Goal: Task Accomplishment & Management: Complete application form

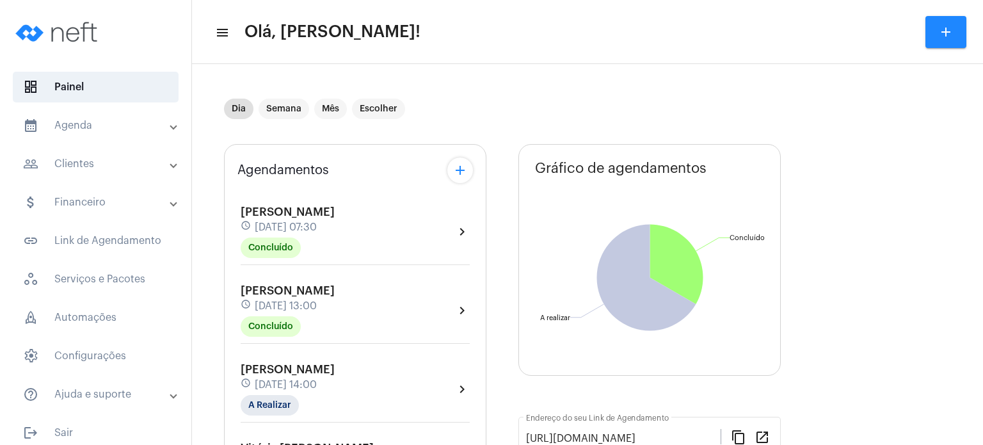
click at [285, 285] on span "[PERSON_NAME]" at bounding box center [288, 291] width 94 height 12
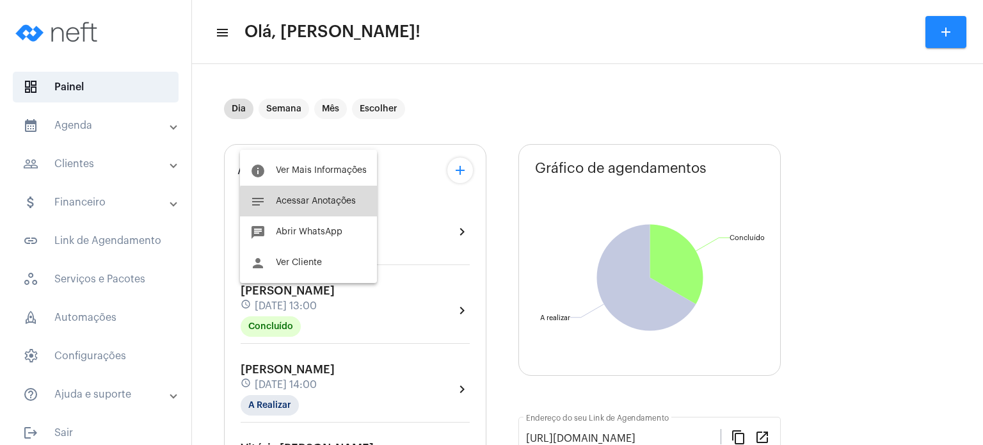
click at [314, 207] on button "notes Acessar Anotações" at bounding box center [308, 201] width 137 height 31
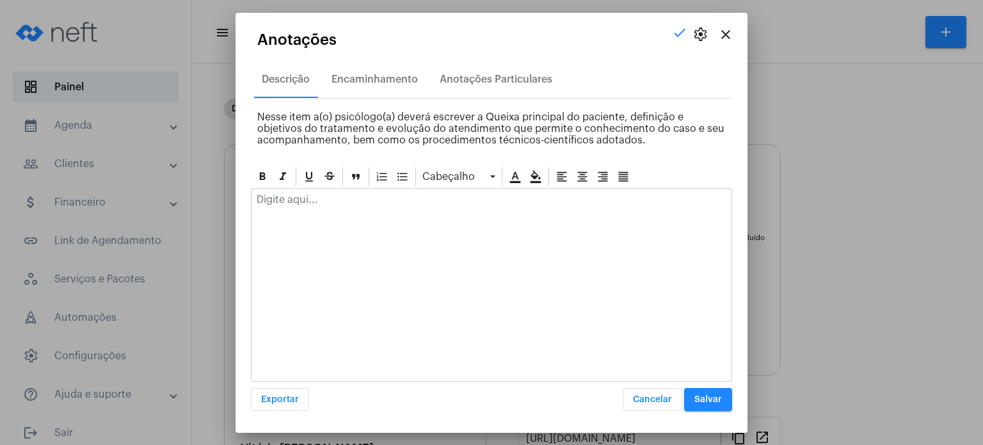
click at [314, 207] on div at bounding box center [491, 203] width 480 height 28
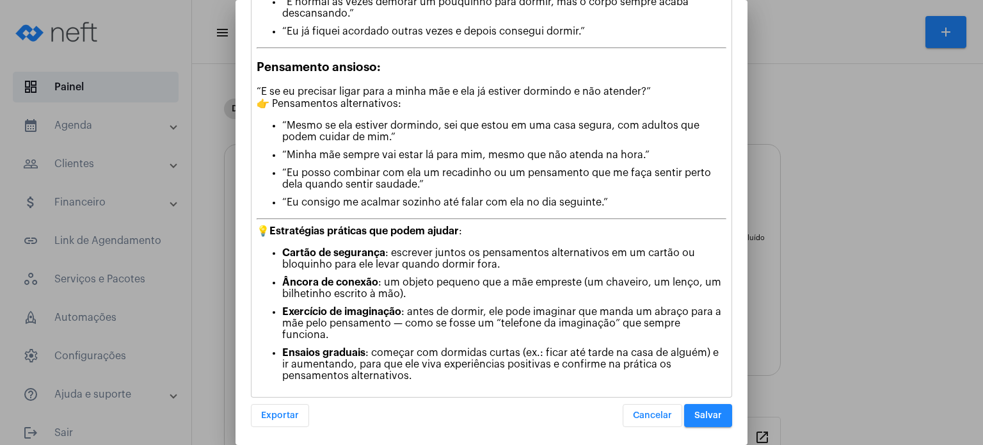
scroll to position [275, 0]
click at [712, 410] on span "Salvar" at bounding box center [708, 414] width 28 height 9
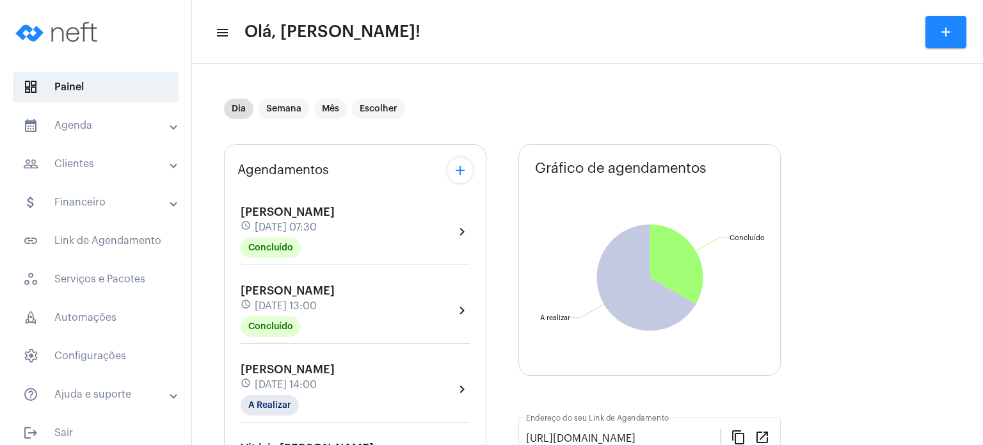
click at [283, 367] on span "[PERSON_NAME]" at bounding box center [288, 369] width 94 height 12
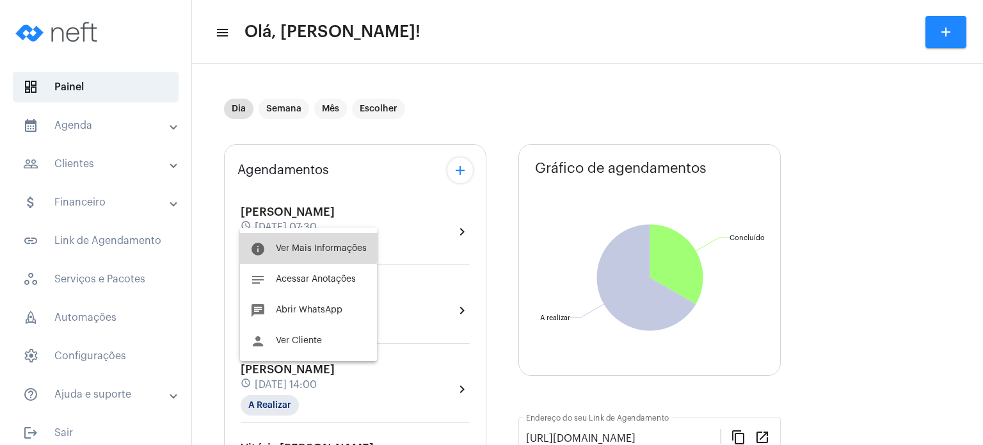
click at [303, 245] on span "Ver Mais Informações" at bounding box center [321, 248] width 91 height 9
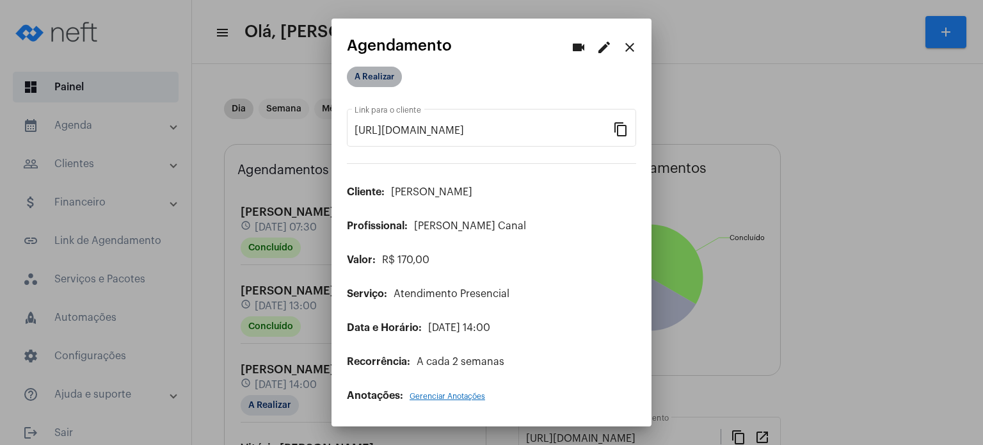
click at [379, 81] on mat-chip "A Realizar" at bounding box center [374, 77] width 55 height 20
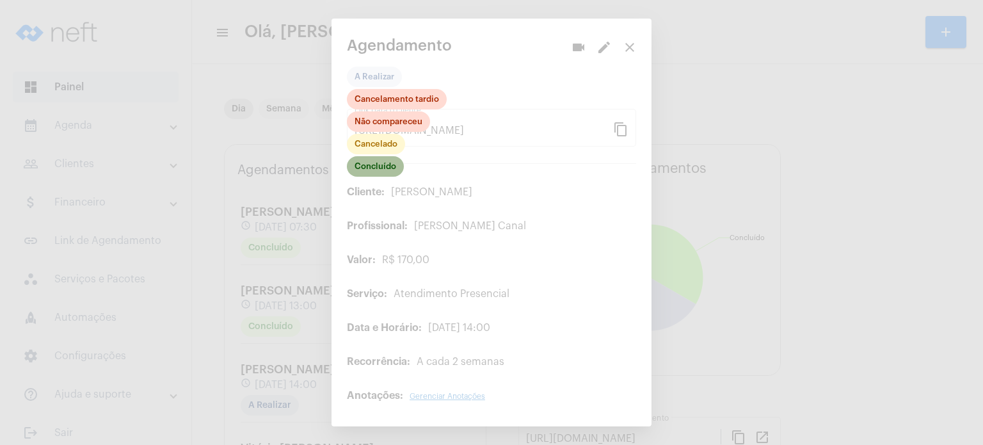
click at [384, 165] on mat-chip "Concluído" at bounding box center [375, 166] width 57 height 20
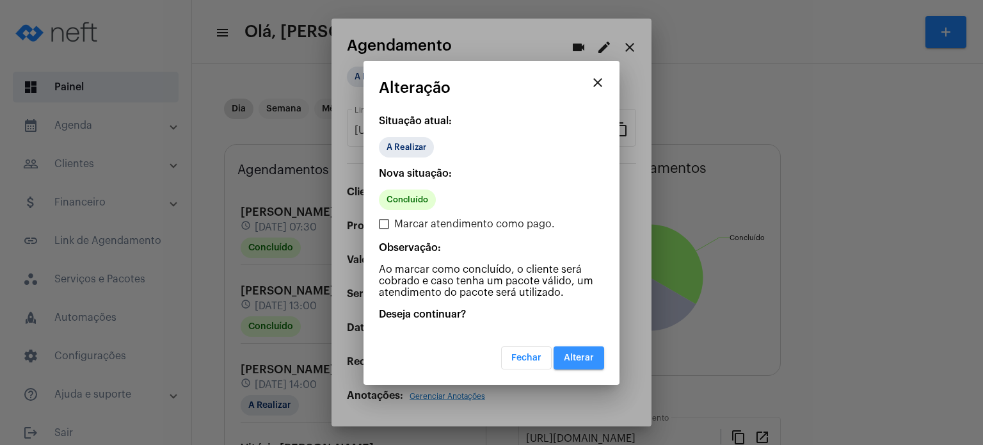
click at [598, 363] on button "Alterar" at bounding box center [579, 357] width 51 height 23
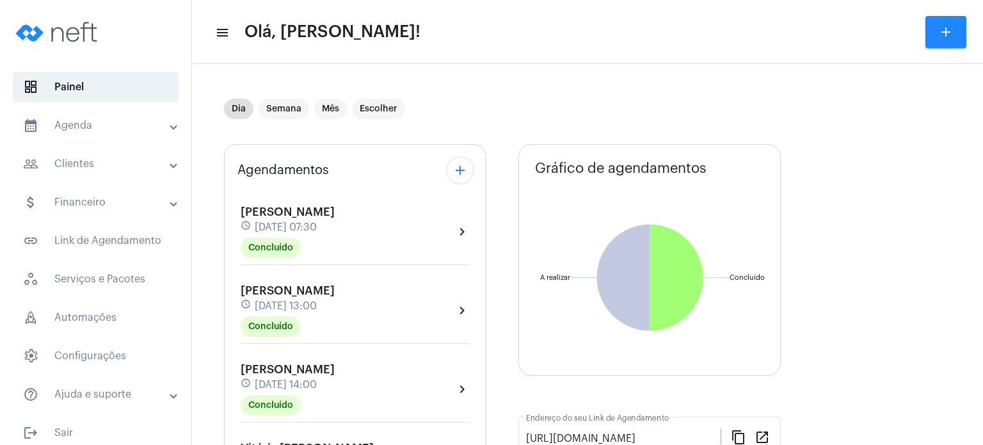
click at [232, 177] on div "Agendamentos add [PERSON_NAME] schedule [DATE] 07:30 Concluído chevron_right [P…" at bounding box center [355, 409] width 262 height 531
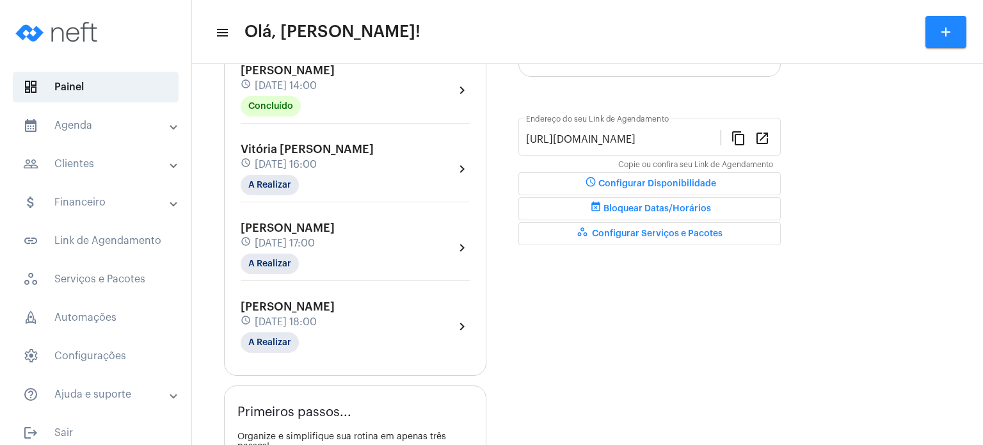
scroll to position [307, 0]
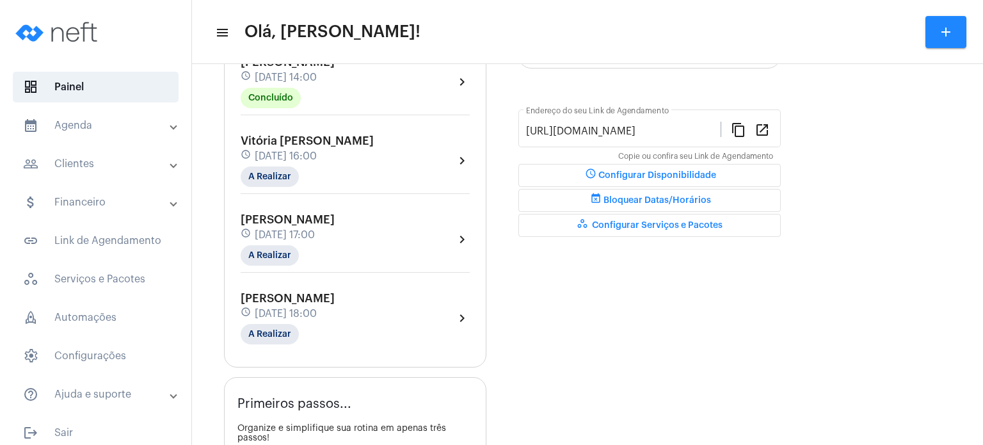
click at [110, 122] on mat-panel-title "calendar_month_outlined Agenda" at bounding box center [97, 125] width 148 height 15
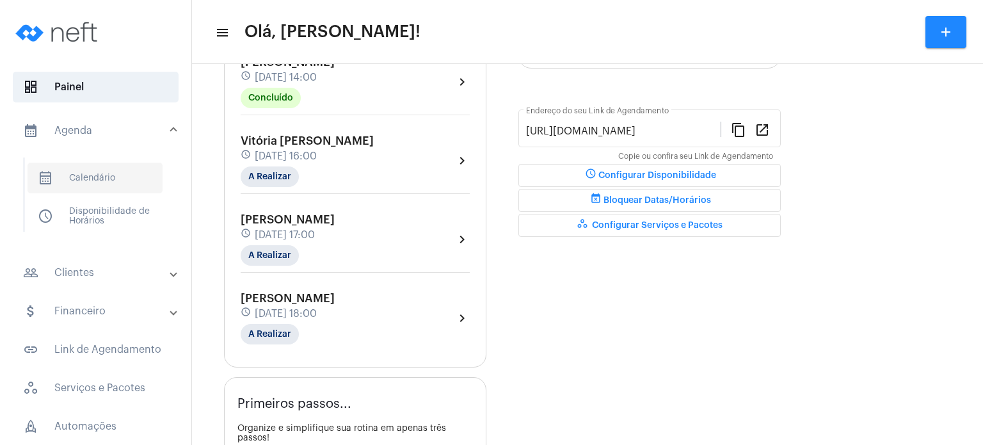
click at [84, 170] on span "calendar_month_outlined Calendário" at bounding box center [95, 178] width 135 height 31
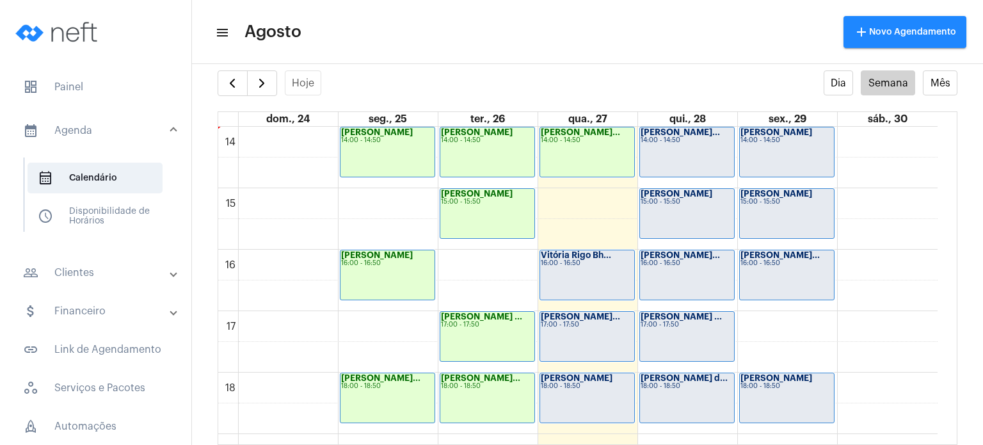
scroll to position [863, 0]
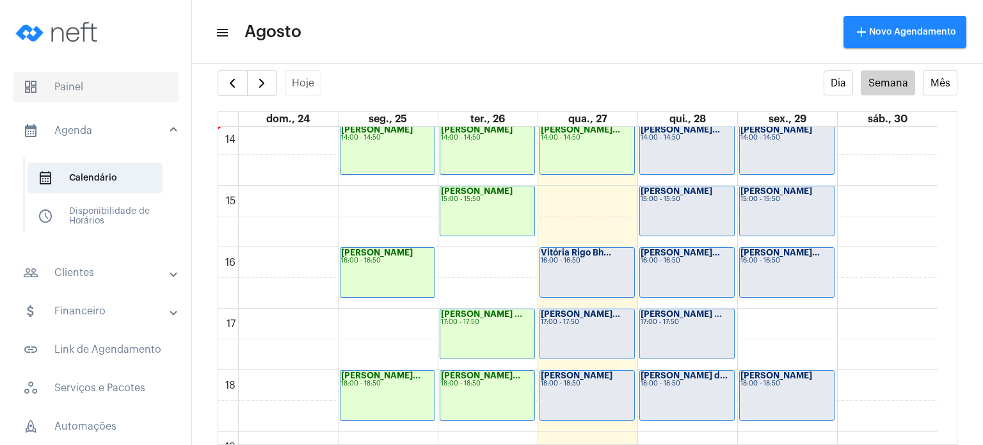
click at [110, 93] on span "dashboard Painel" at bounding box center [96, 87] width 166 height 31
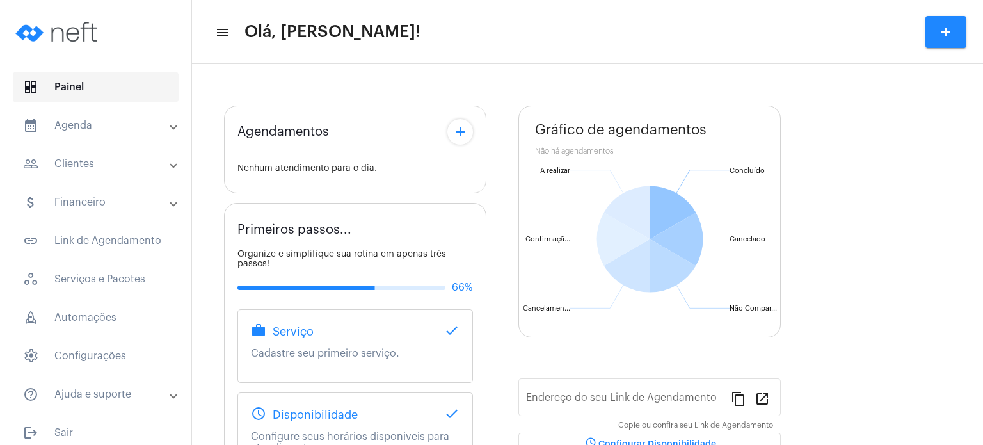
type input "[URL][DOMAIN_NAME]"
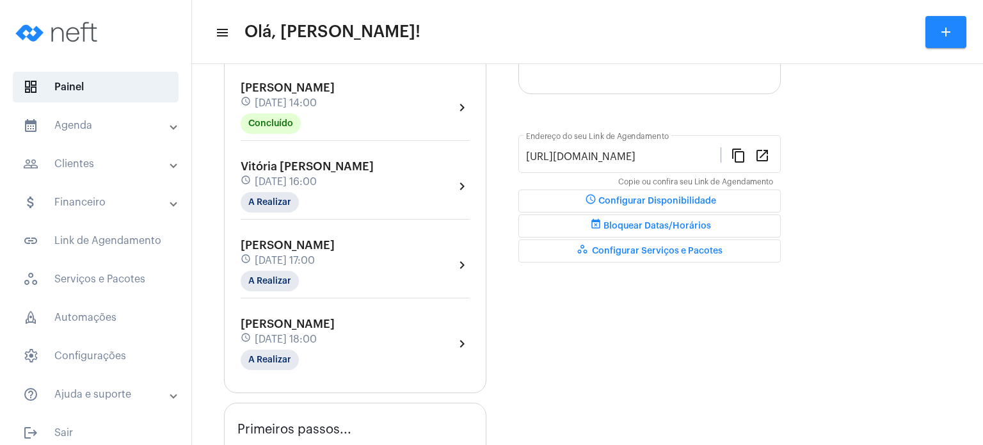
scroll to position [256, 0]
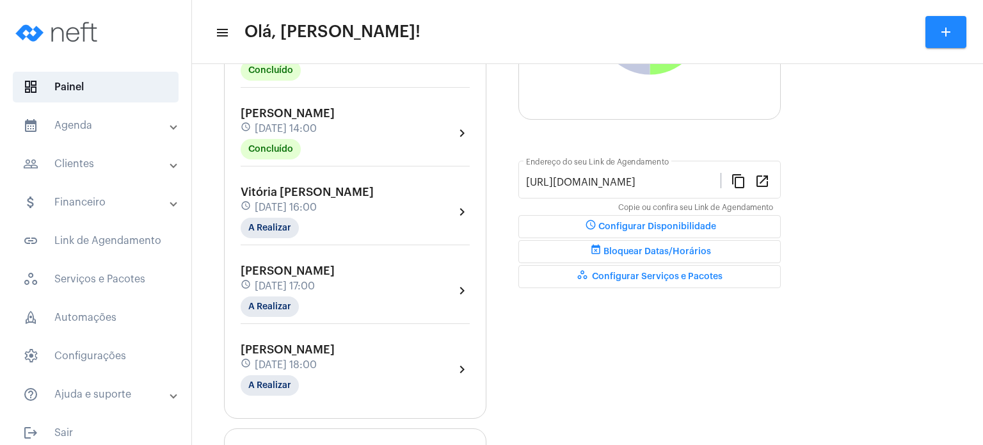
click at [104, 127] on mat-panel-title "calendar_month_outlined Agenda" at bounding box center [97, 125] width 148 height 15
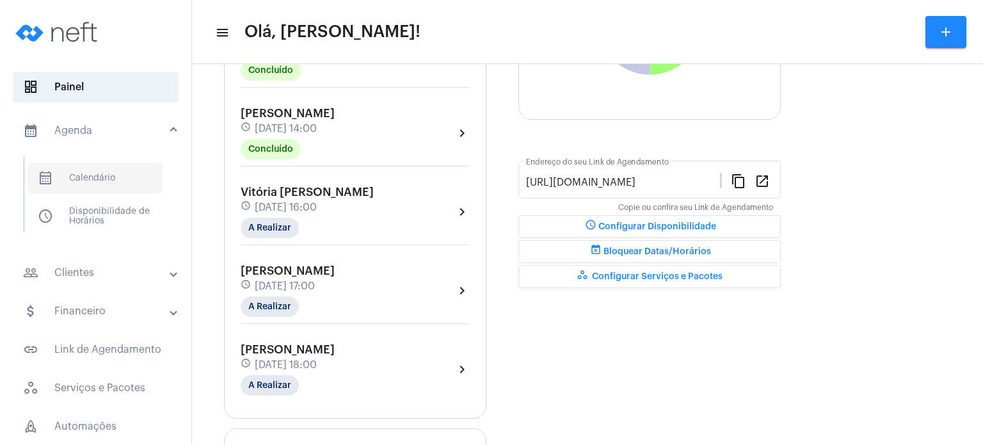
click at [87, 176] on span "calendar_month_outlined Calendário" at bounding box center [95, 178] width 135 height 31
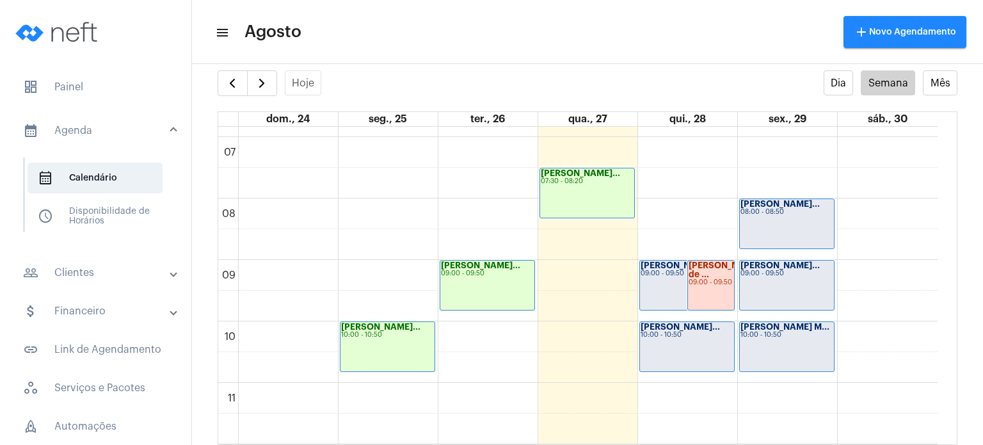
scroll to position [420, 0]
click at [264, 88] on span "button" at bounding box center [261, 83] width 15 height 15
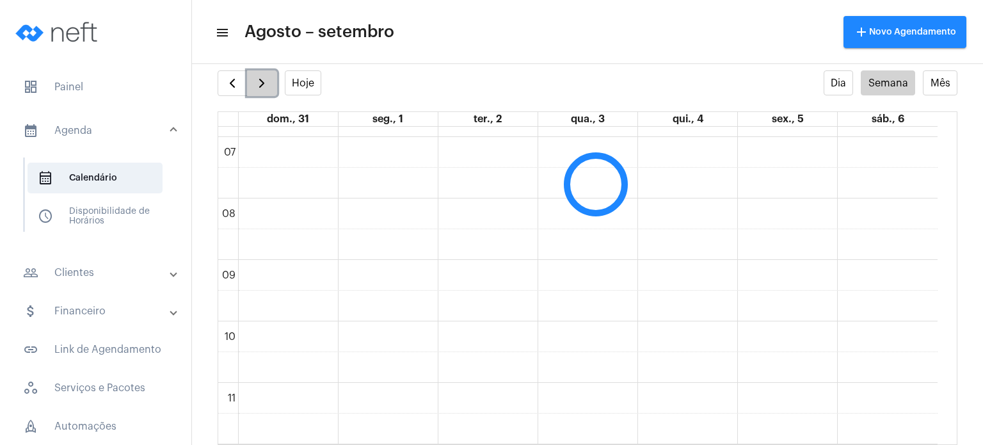
scroll to position [370, 0]
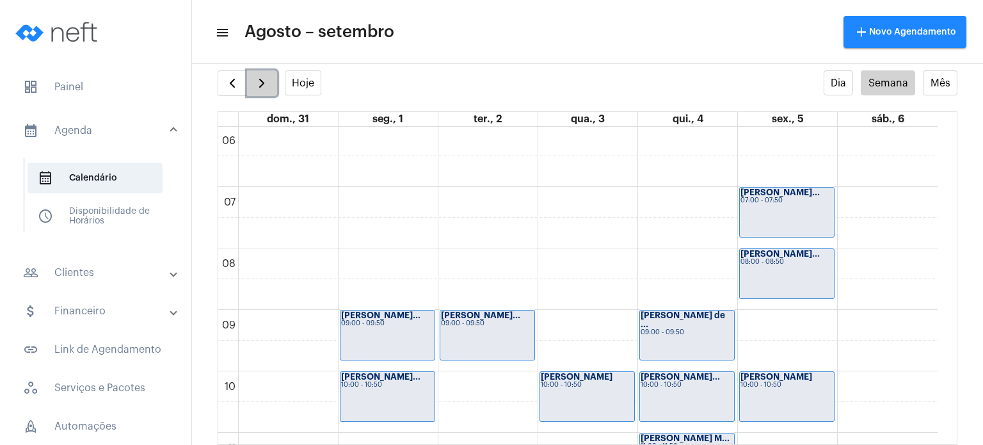
click at [264, 88] on span "button" at bounding box center [261, 83] width 15 height 15
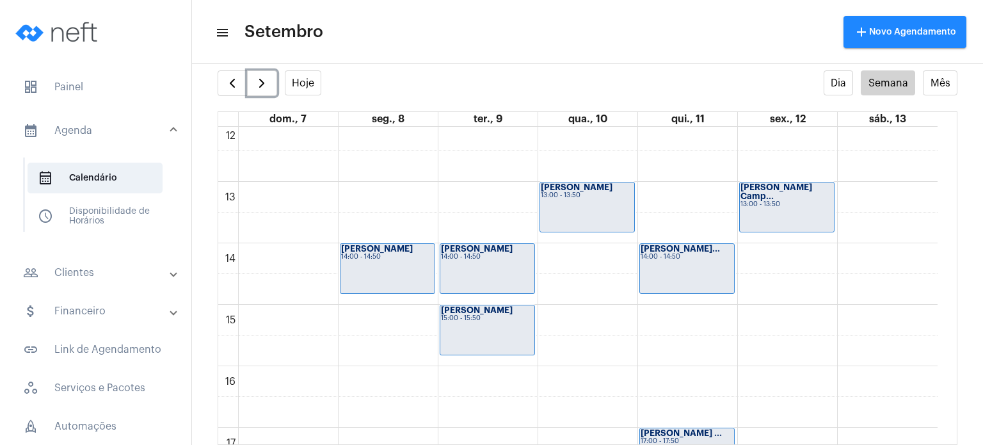
scroll to position [744, 0]
click at [234, 90] on span "button" at bounding box center [232, 83] width 15 height 15
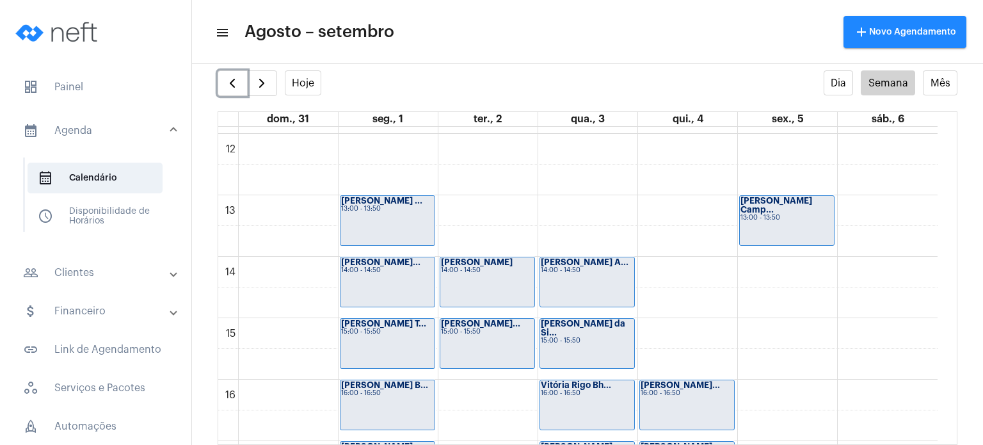
scroll to position [731, 0]
click at [269, 74] on button "button" at bounding box center [262, 83] width 30 height 26
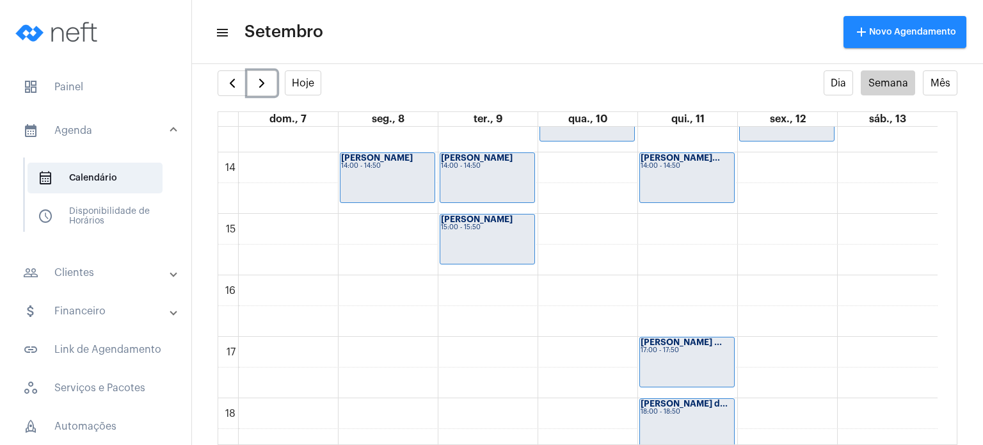
scroll to position [838, 0]
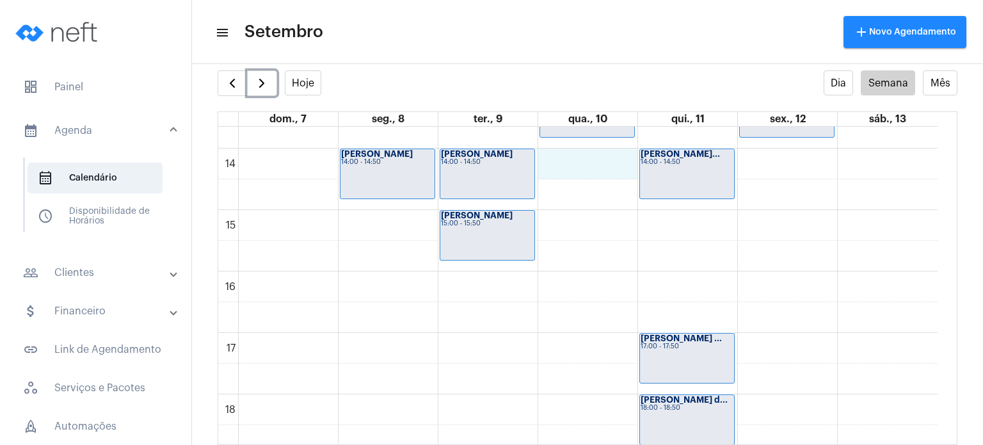
click at [566, 168] on div "00 01 02 03 04 05 06 07 08 09 10 11 12 13 14 15 16 17 18 19 20 21 22 23 [PERSON…" at bounding box center [577, 25] width 719 height 1474
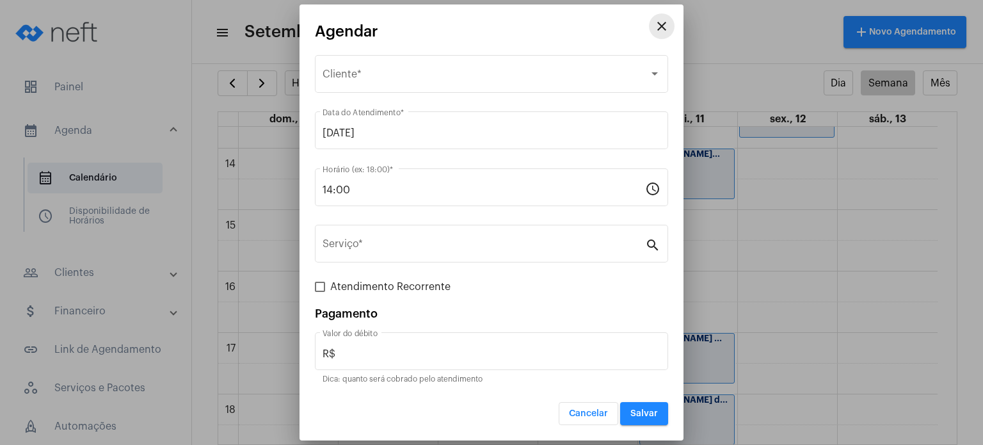
click at [664, 29] on mat-icon "close" at bounding box center [661, 26] width 15 height 15
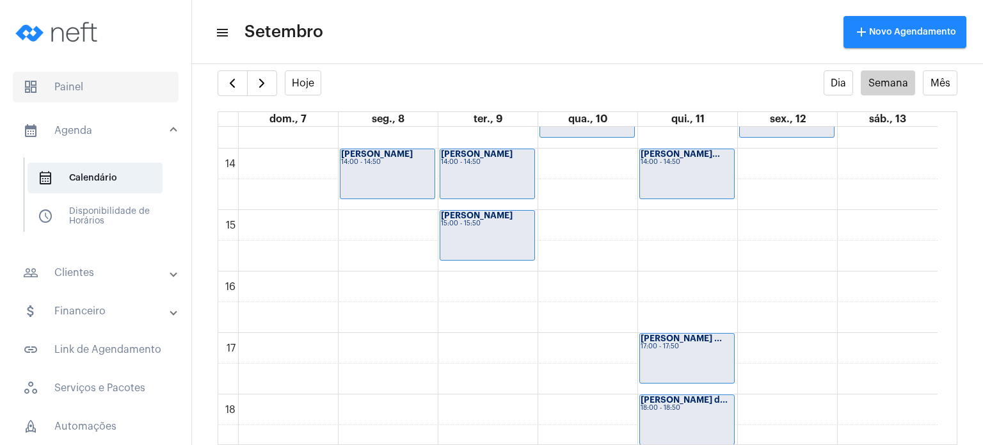
click at [119, 81] on span "dashboard Painel" at bounding box center [96, 87] width 166 height 31
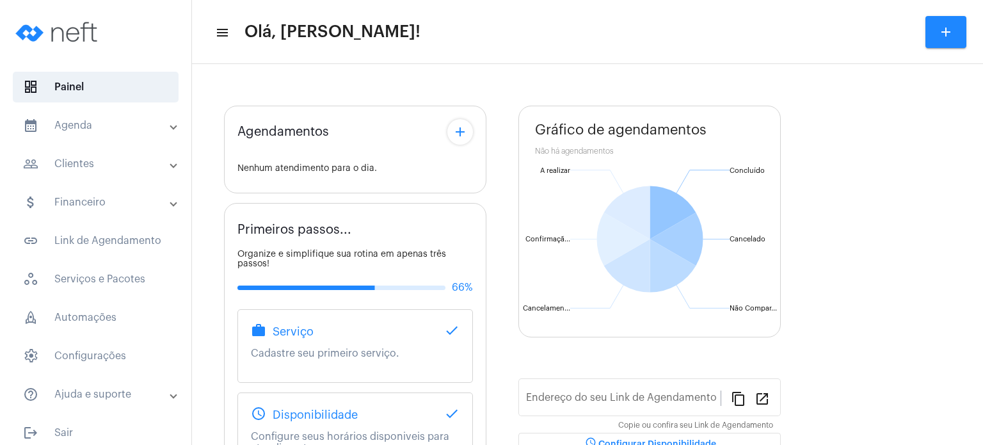
type input "[URL][DOMAIN_NAME]"
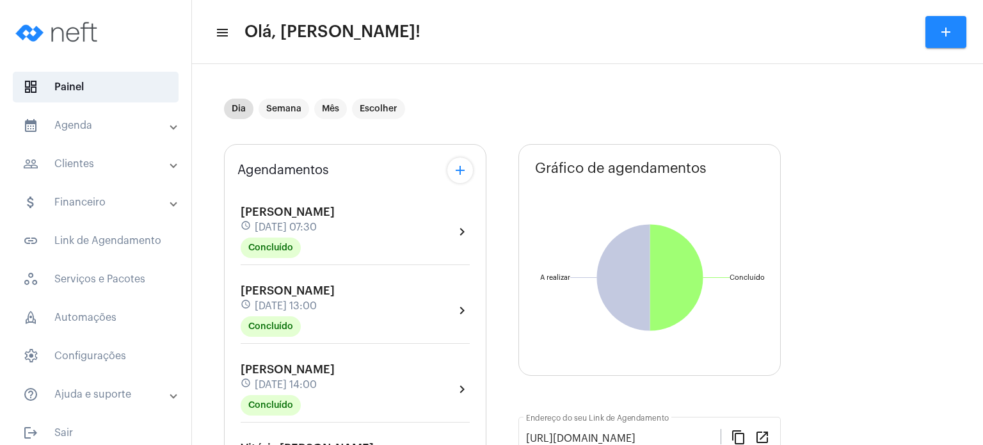
click at [231, 259] on div "Agendamentos add [PERSON_NAME] schedule [DATE] 07:30 Concluído chevron_right [P…" at bounding box center [355, 409] width 262 height 531
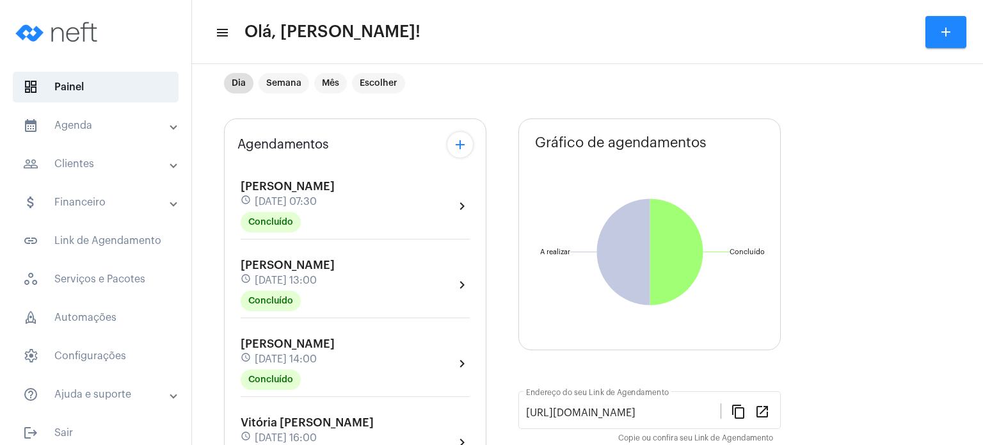
click at [324, 346] on span "[PERSON_NAME]" at bounding box center [288, 344] width 94 height 12
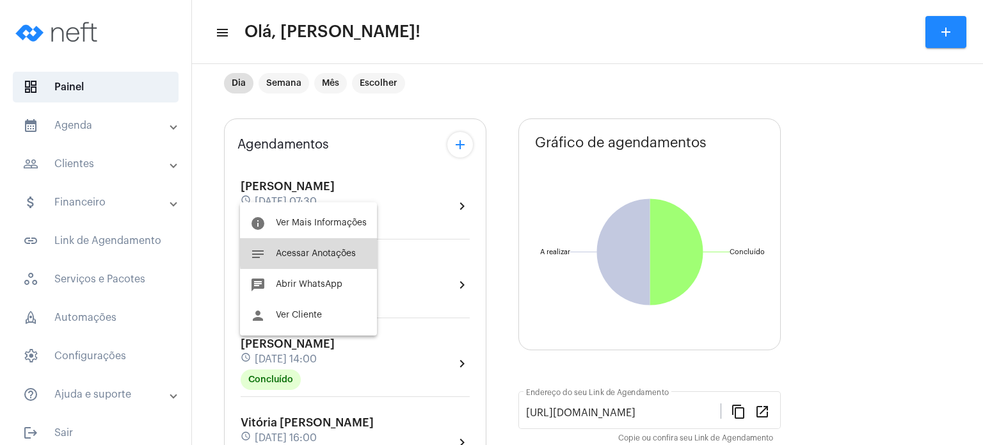
click at [351, 250] on span "Acessar Anotações" at bounding box center [316, 253] width 80 height 9
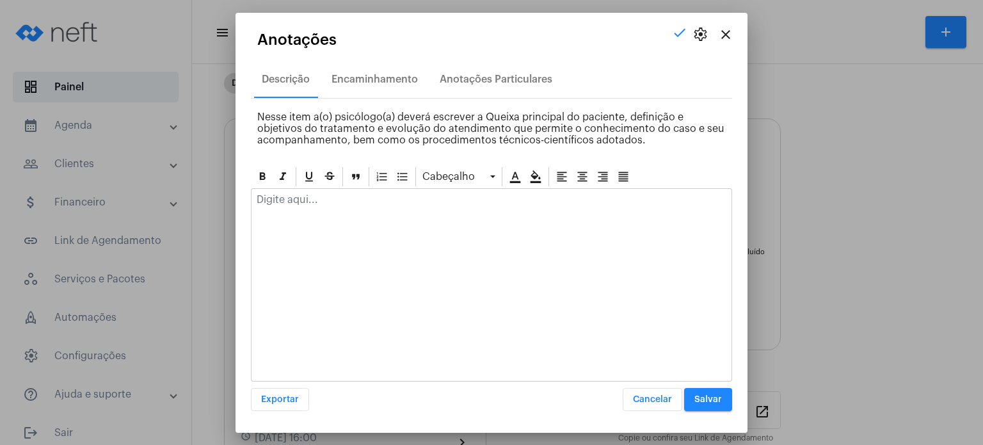
click at [370, 211] on div at bounding box center [491, 203] width 480 height 28
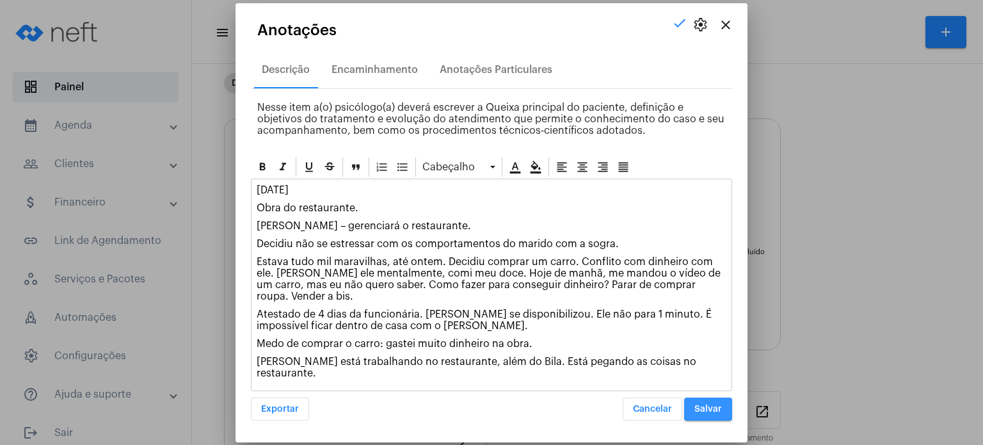
click at [714, 397] on button "Salvar" at bounding box center [708, 408] width 48 height 23
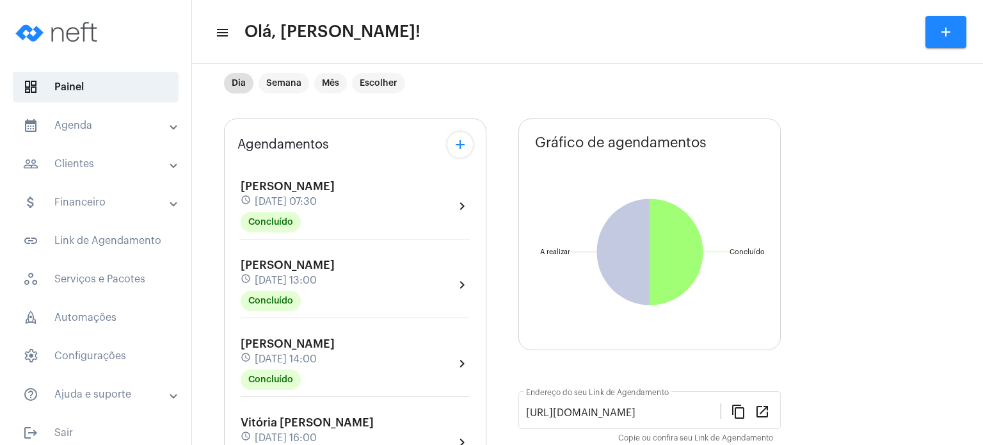
click at [69, 162] on mat-panel-title "people_outline Clientes" at bounding box center [97, 163] width 148 height 15
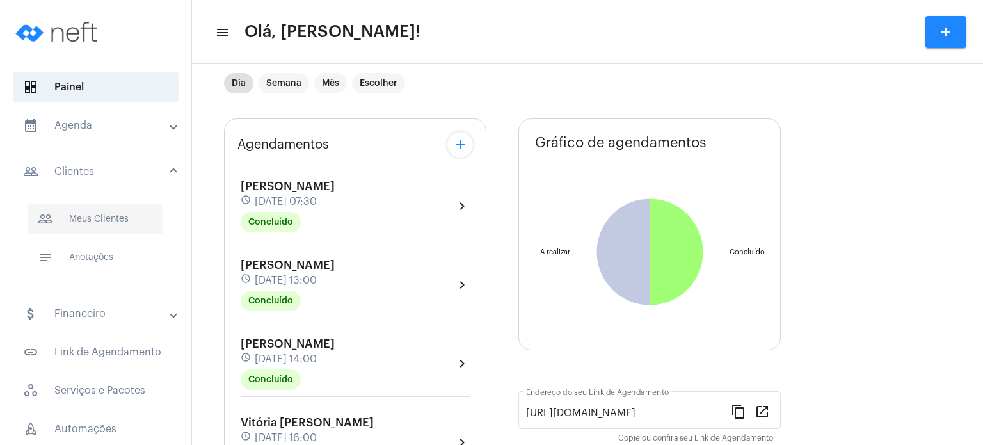
click at [99, 207] on span "people_outline Meus Clientes" at bounding box center [95, 218] width 135 height 31
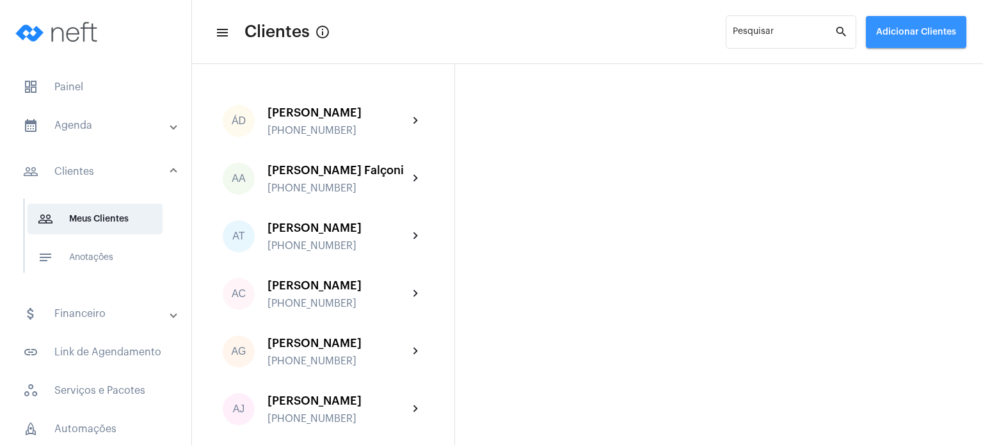
click at [946, 17] on button "Adicionar Clientes" at bounding box center [916, 32] width 100 height 32
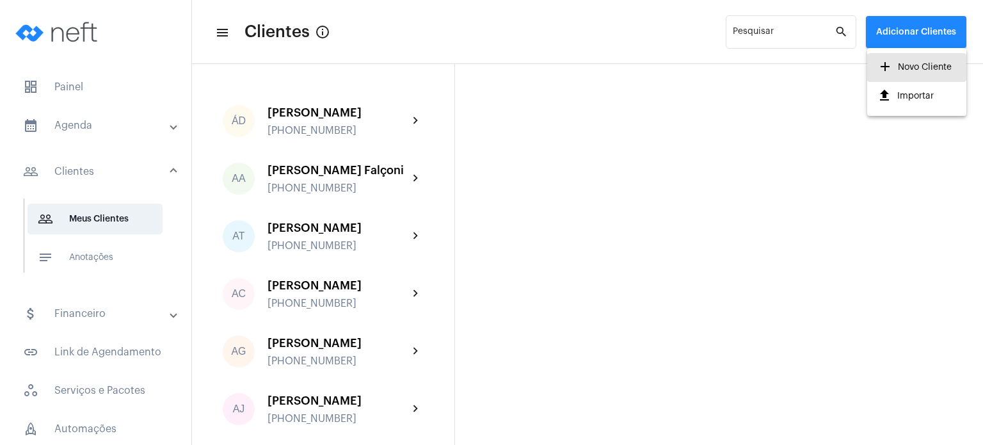
click at [903, 73] on span "add Novo Cliente" at bounding box center [914, 67] width 74 height 23
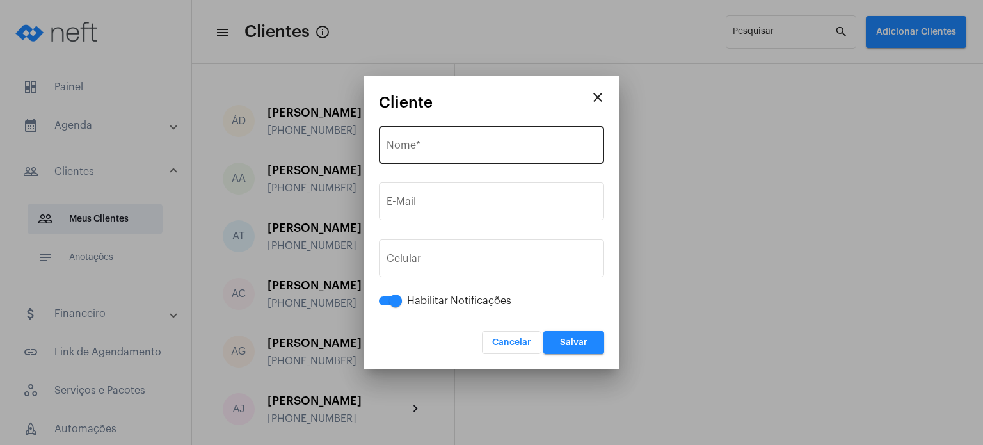
click at [529, 139] on div "Nome *" at bounding box center [492, 144] width 210 height 40
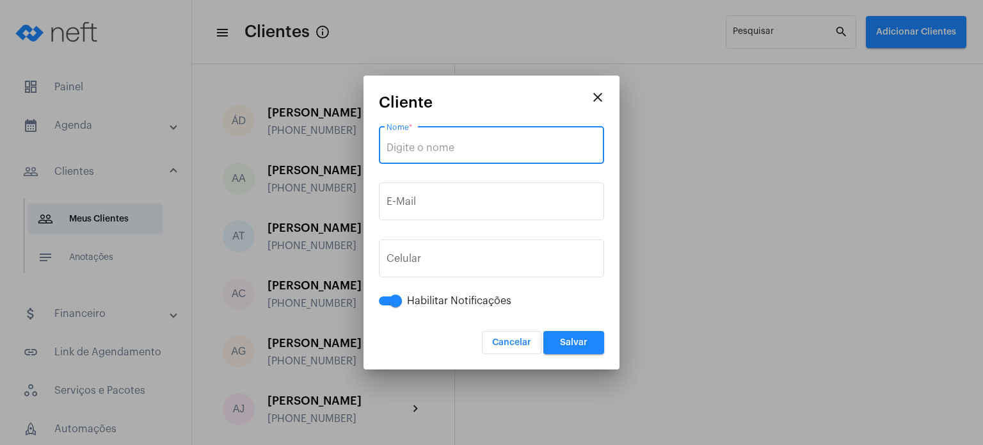
paste input "Prontuário [PERSON_NAME] Sponchiado"
click at [440, 148] on input "Prontuário [PERSON_NAME] Sponchiado" at bounding box center [492, 148] width 210 height 12
type input "[PERSON_NAME] Sponchiado"
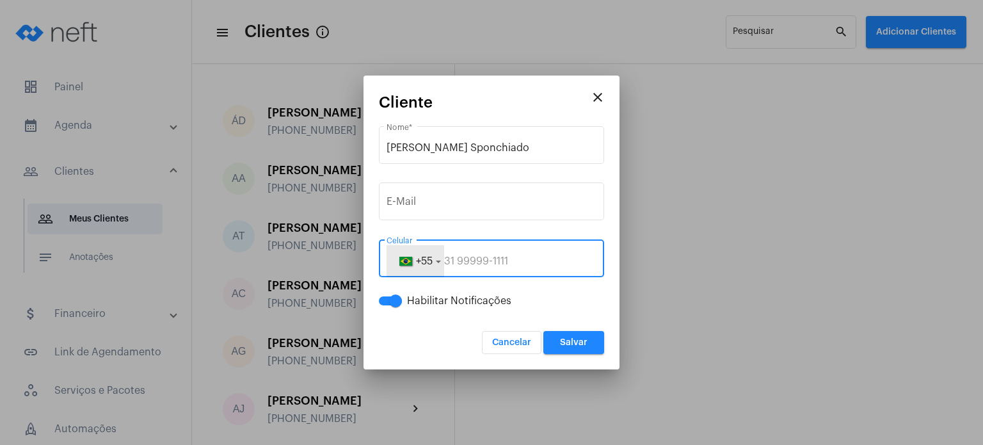
click at [418, 253] on button "+55" at bounding box center [416, 261] width 58 height 32
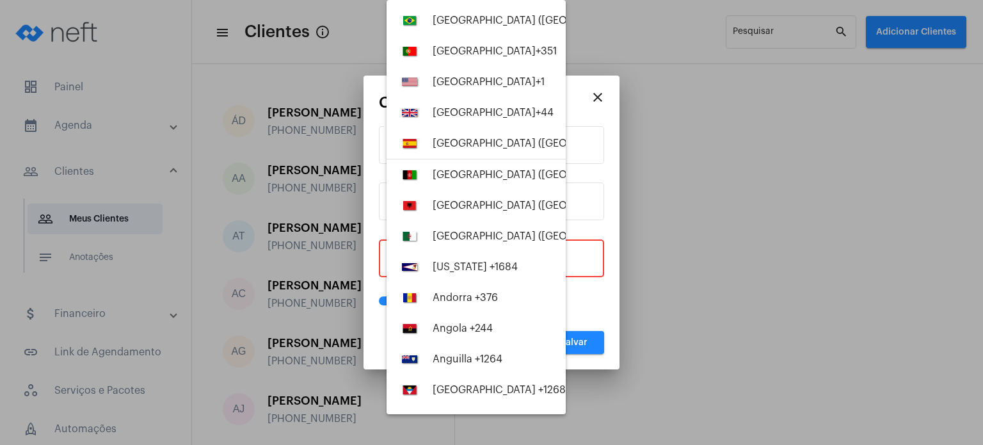
click at [568, 259] on div at bounding box center [491, 222] width 983 height 445
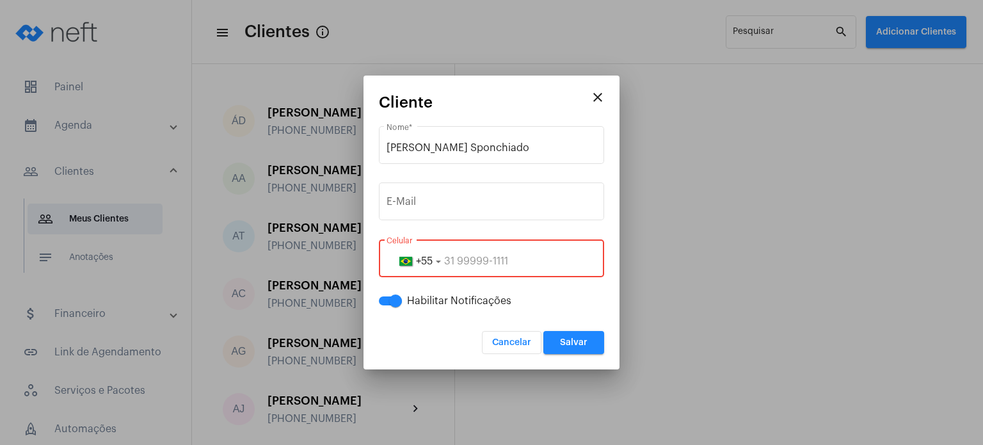
click at [568, 259] on input "tel" at bounding box center [492, 261] width 210 height 12
paste input "28999863462"
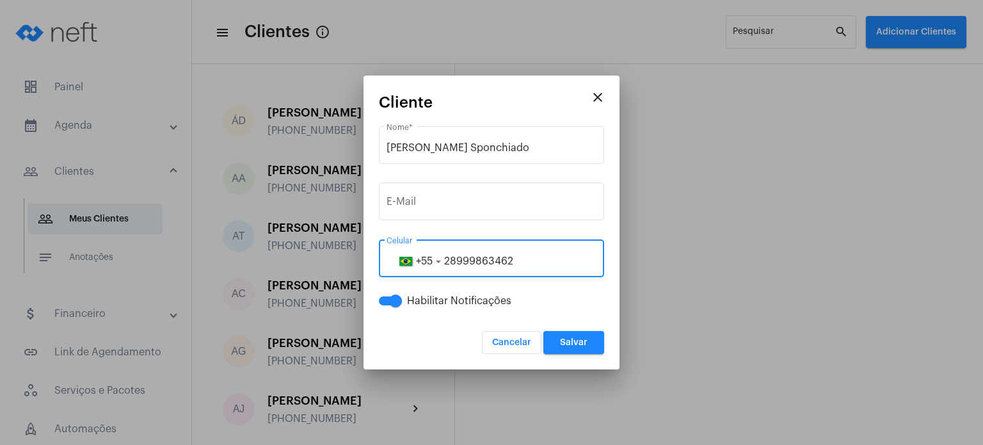
type input "28999863462"
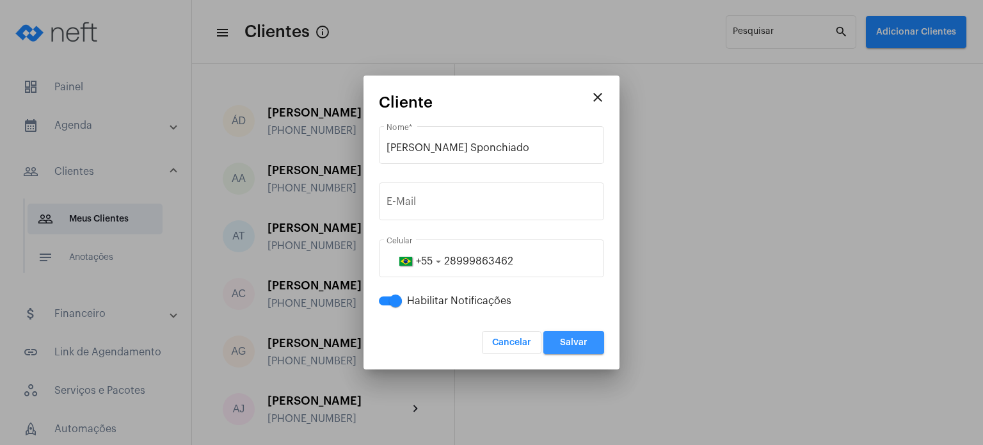
click at [576, 347] on button "Salvar" at bounding box center [573, 342] width 61 height 23
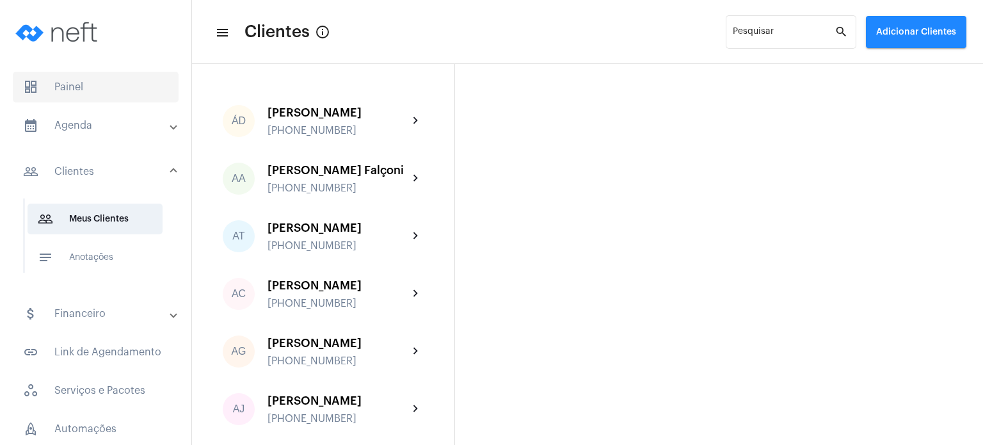
click at [113, 83] on span "dashboard Painel" at bounding box center [96, 87] width 166 height 31
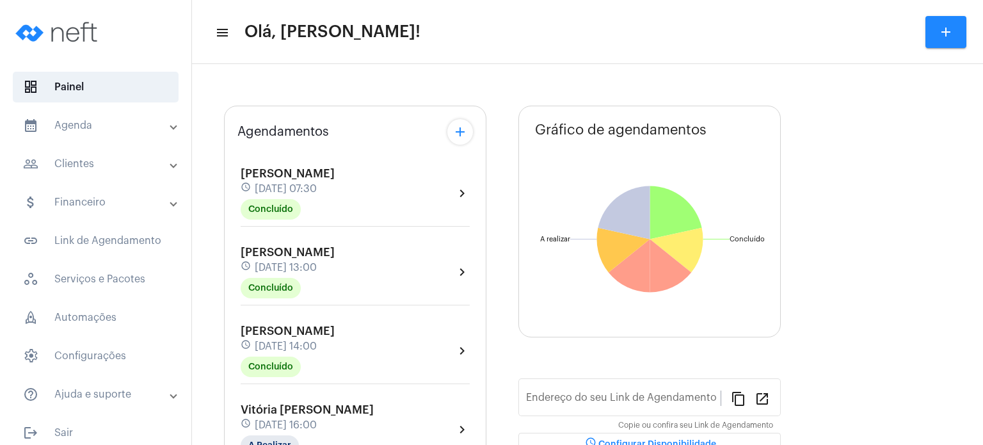
type input "[URL][DOMAIN_NAME]"
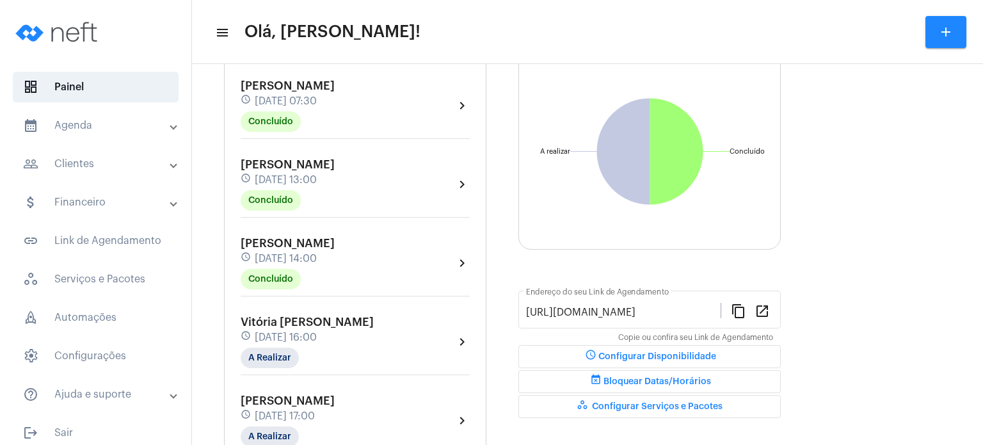
scroll to position [128, 0]
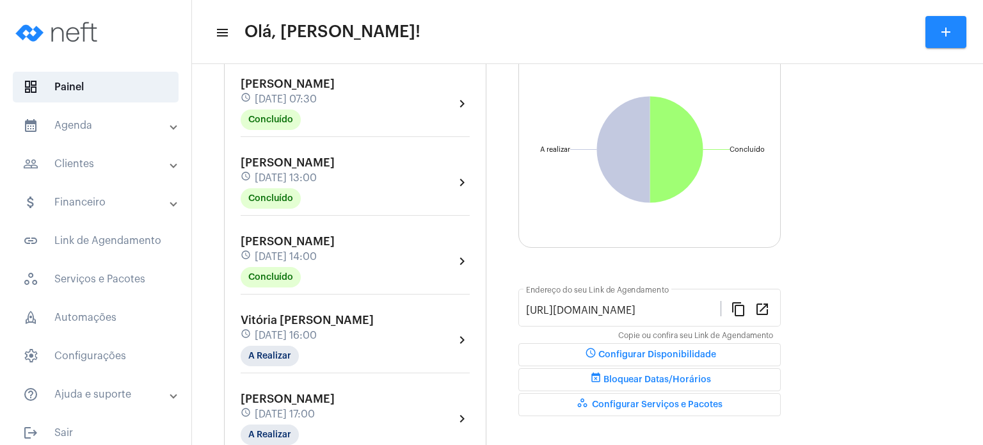
click at [315, 250] on div "schedule [DATE] 14:00" at bounding box center [288, 257] width 94 height 14
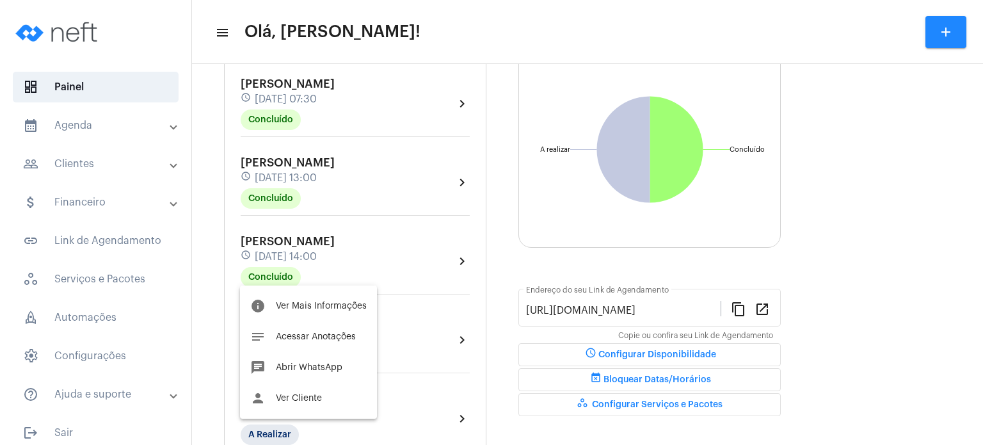
click at [214, 285] on div at bounding box center [491, 222] width 983 height 445
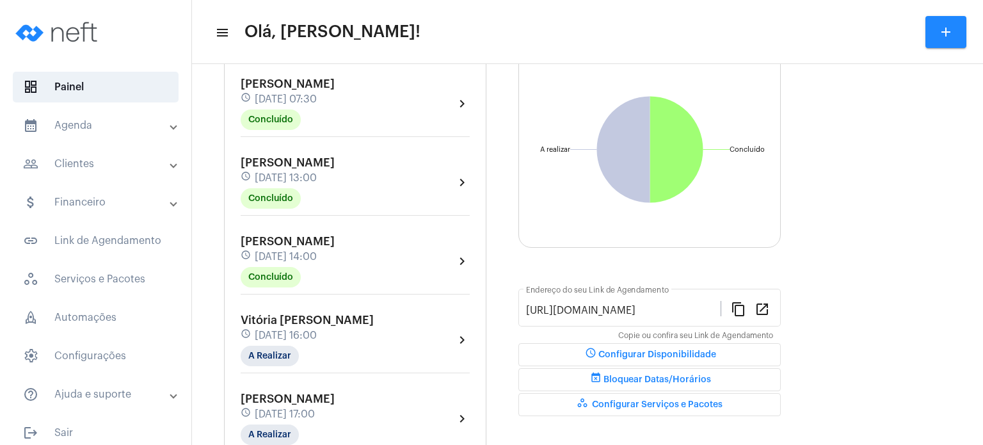
click at [98, 127] on mat-panel-title "calendar_month_outlined Agenda" at bounding box center [97, 125] width 148 height 15
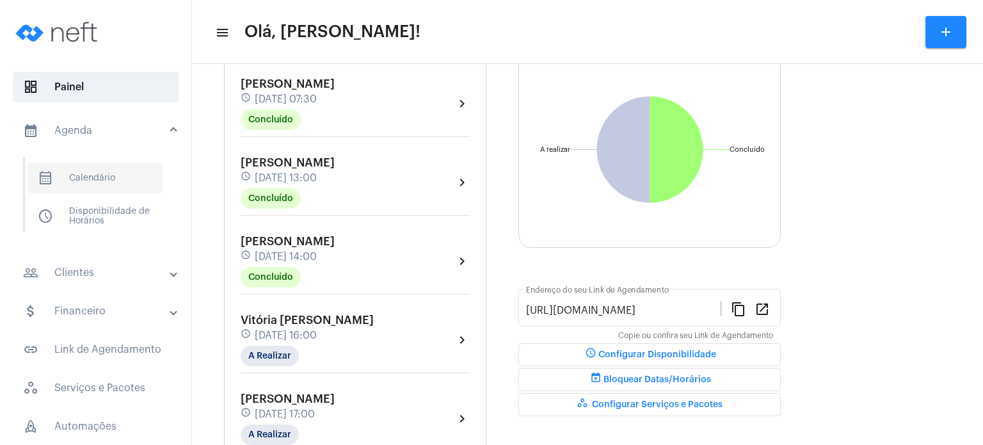
click at [81, 171] on span "calendar_month_outlined Calendário" at bounding box center [95, 178] width 135 height 31
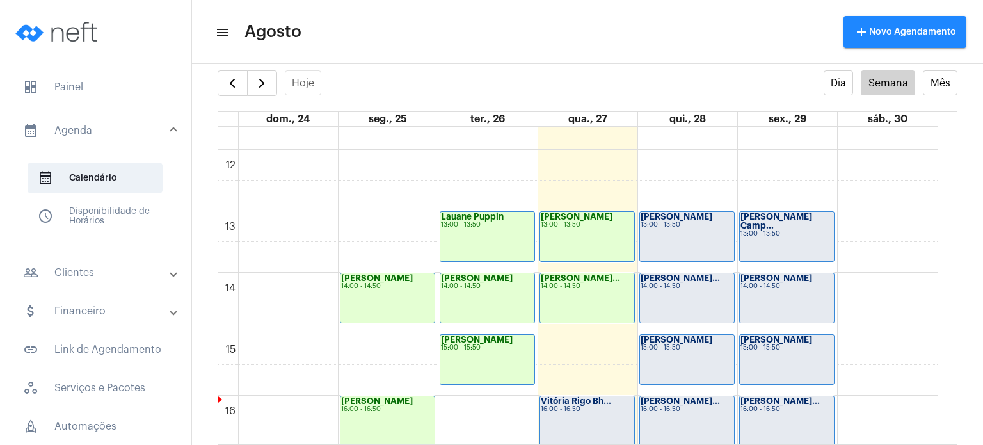
scroll to position [717, 0]
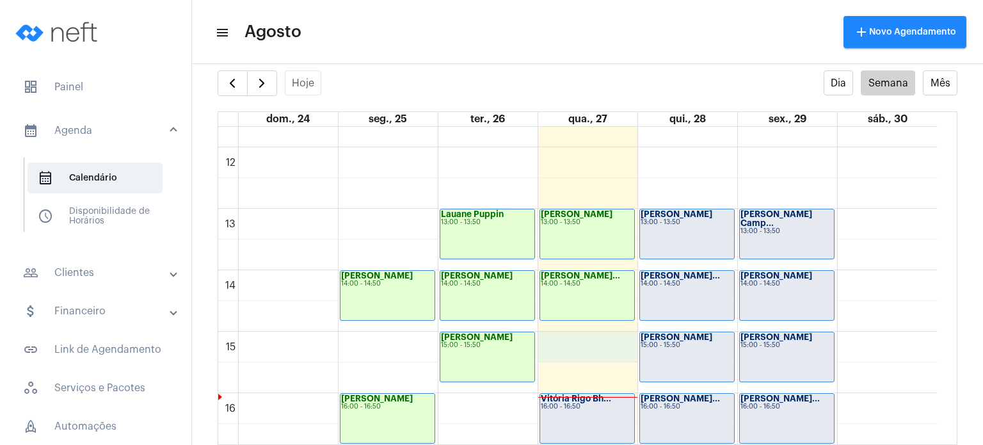
click at [591, 342] on div "00 01 02 03 04 05 06 07 08 09 10 11 12 13 14 15 16 17 18 19 20 21 22 23 [PERSON…" at bounding box center [577, 147] width 719 height 1474
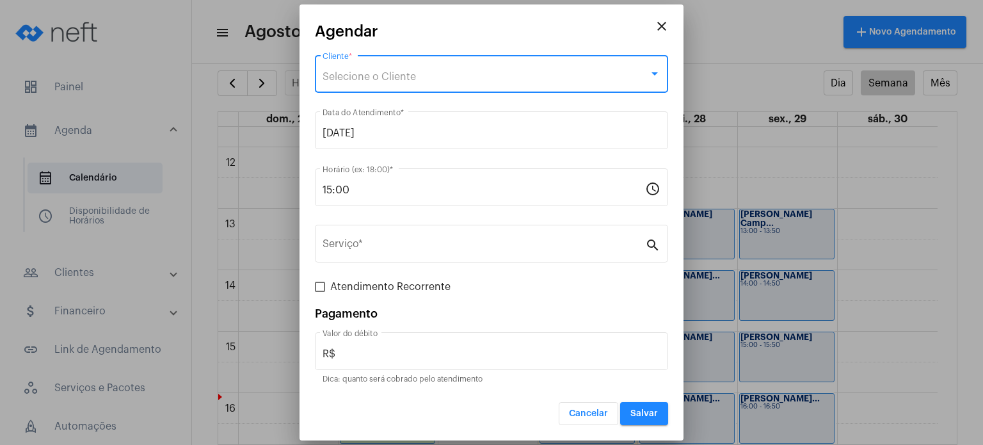
click at [484, 76] on div "Selecione o Cliente" at bounding box center [486, 77] width 326 height 12
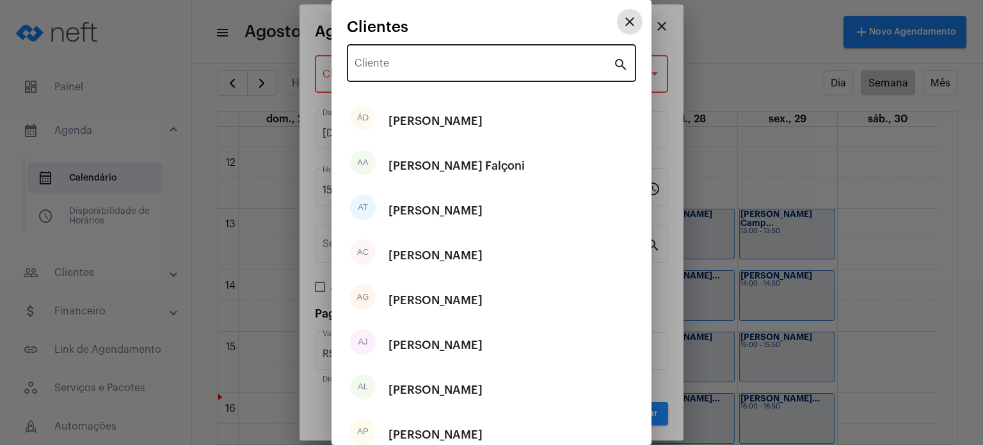
click at [536, 62] on input "Cliente" at bounding box center [484, 66] width 259 height 12
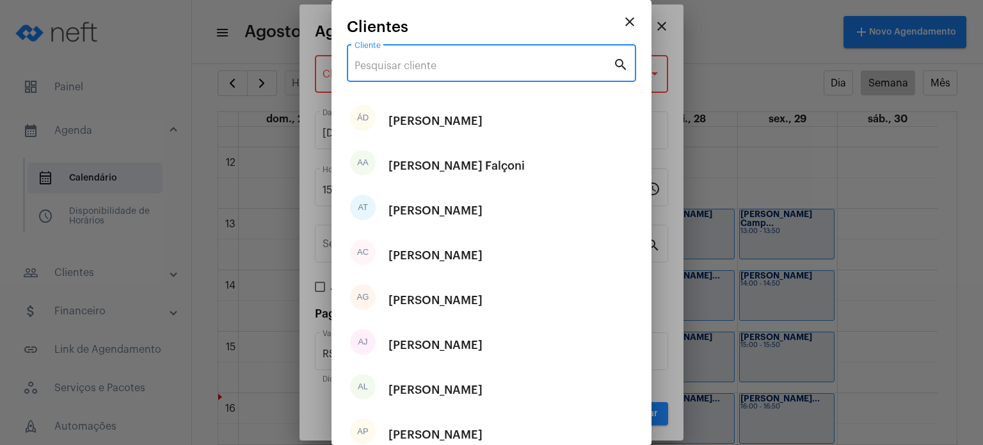
click at [515, 69] on input "Cliente" at bounding box center [484, 66] width 259 height 12
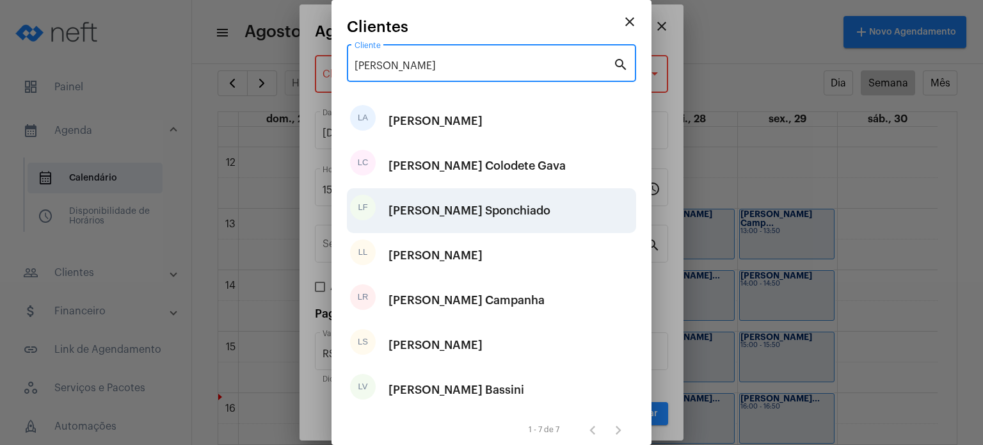
type input "[PERSON_NAME]"
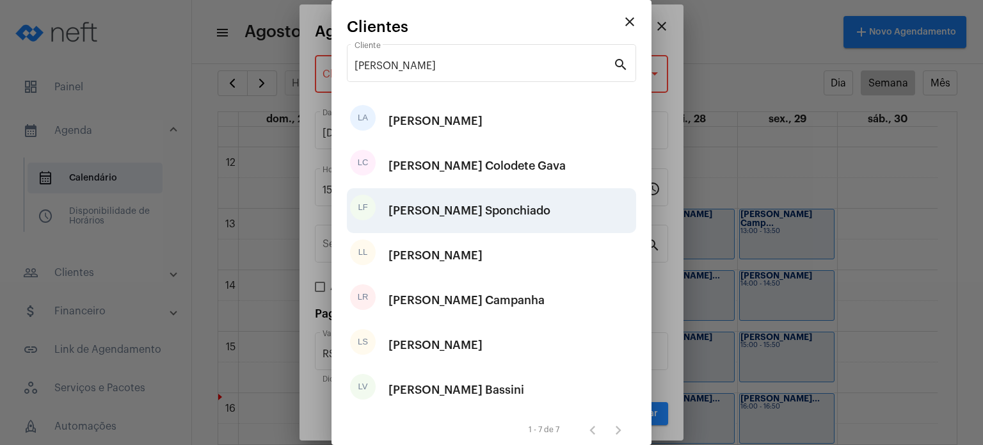
click at [483, 212] on div "[PERSON_NAME] Sponchiado" at bounding box center [469, 210] width 162 height 38
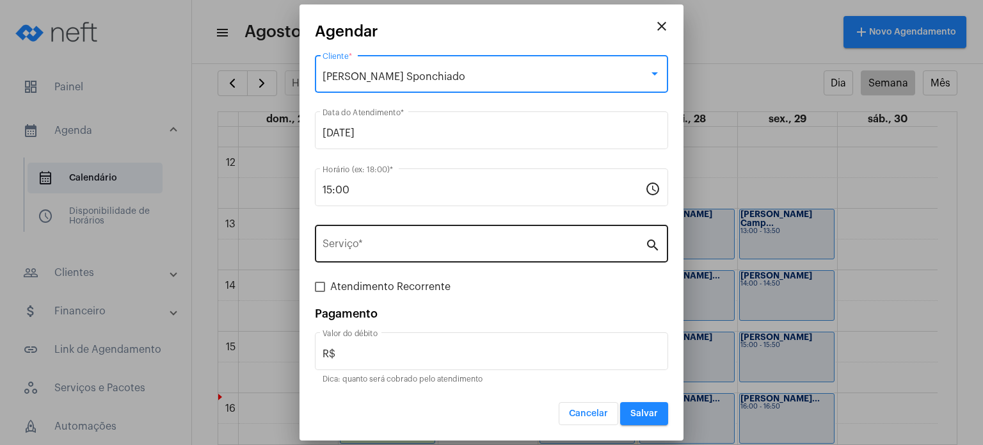
click at [442, 235] on div "Serviço *" at bounding box center [484, 242] width 323 height 40
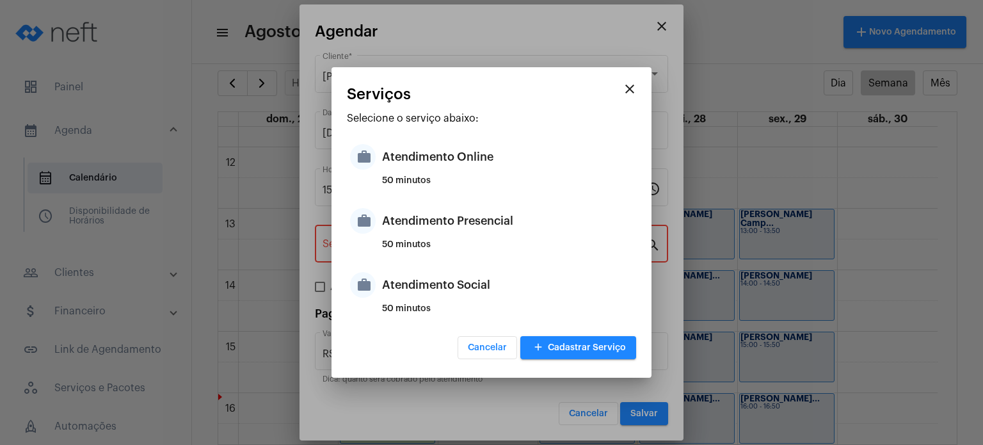
click at [442, 235] on div "Atendimento Presencial" at bounding box center [507, 221] width 251 height 38
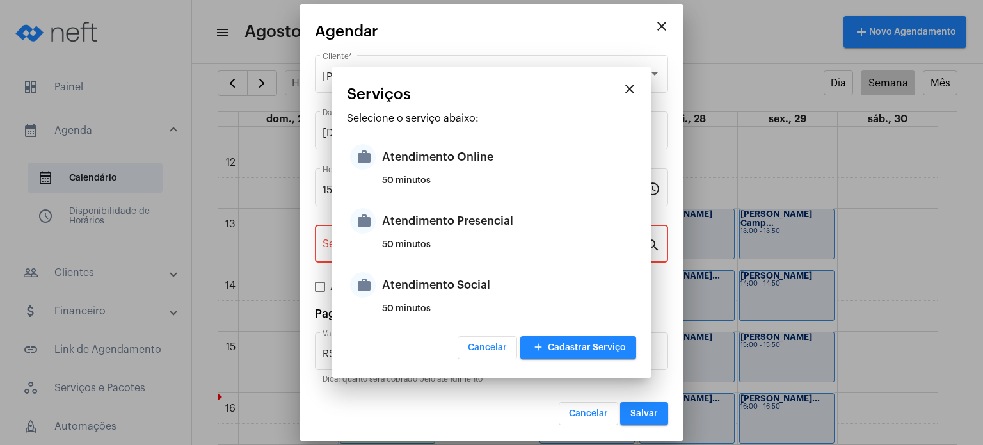
type input "Atendimento Presencial"
type input "R$ 170"
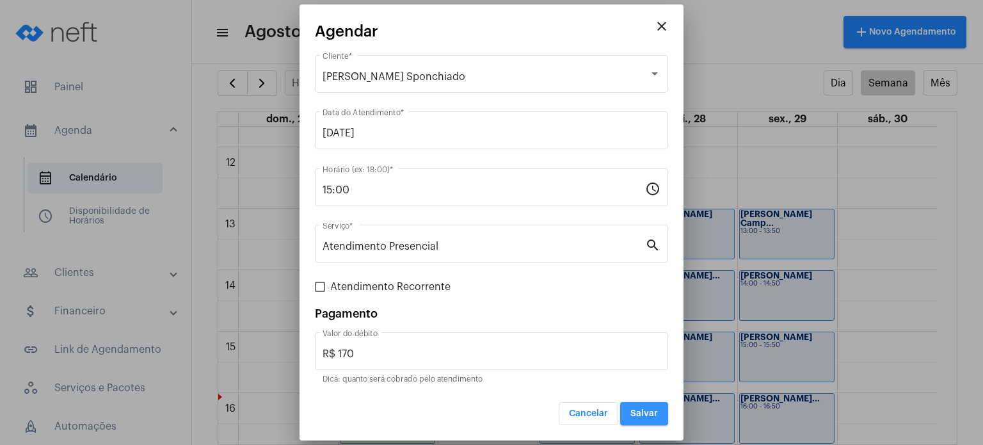
click at [636, 411] on span "Salvar" at bounding box center [644, 413] width 28 height 9
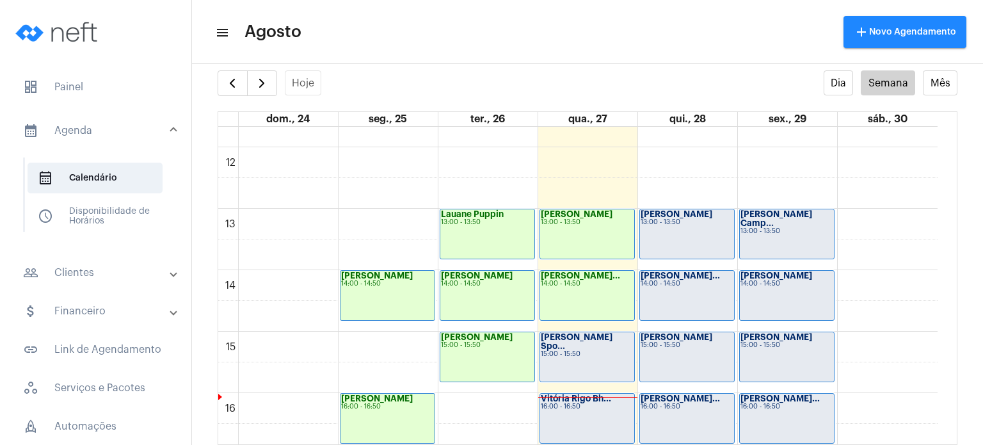
click at [594, 363] on div "[PERSON_NAME] Spo... 15:00 - 15:50" at bounding box center [587, 356] width 94 height 49
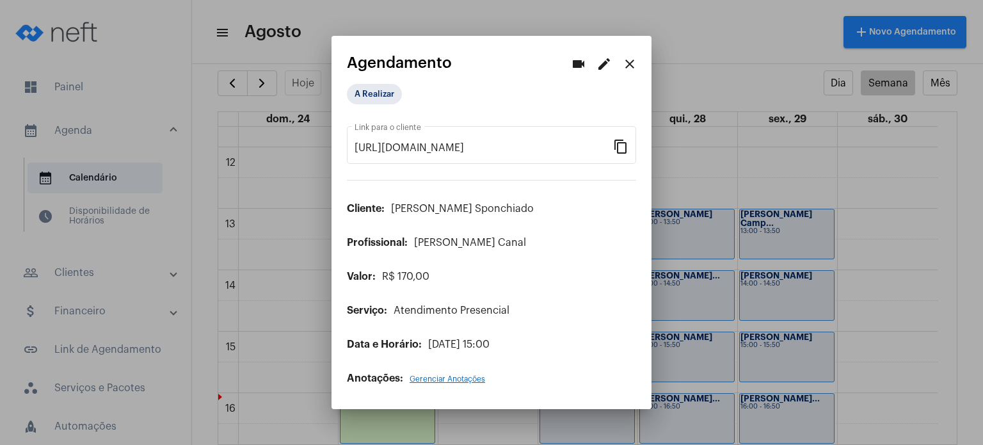
click at [622, 63] on mat-icon "close" at bounding box center [629, 63] width 15 height 15
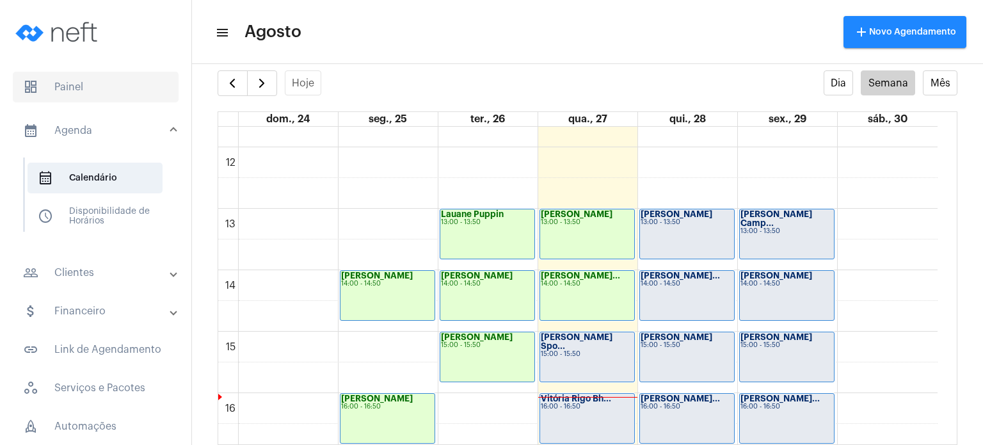
click at [88, 79] on span "dashboard Painel" at bounding box center [96, 87] width 166 height 31
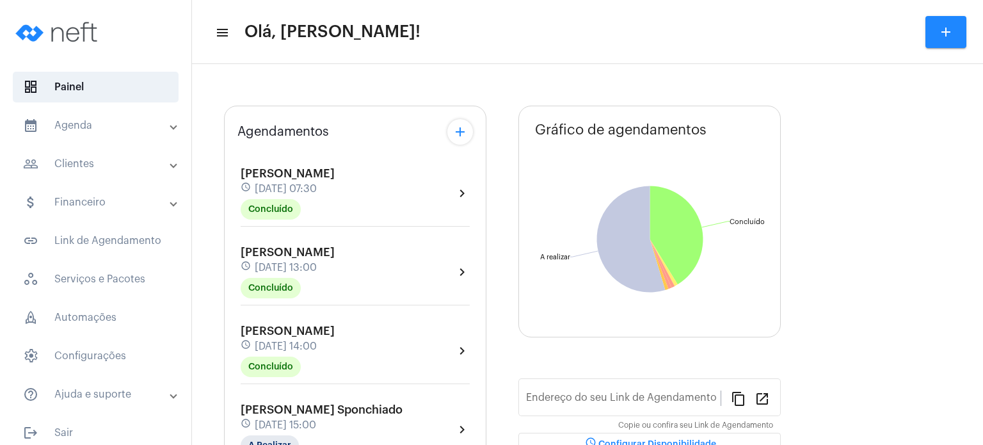
type input "[URL][DOMAIN_NAME]"
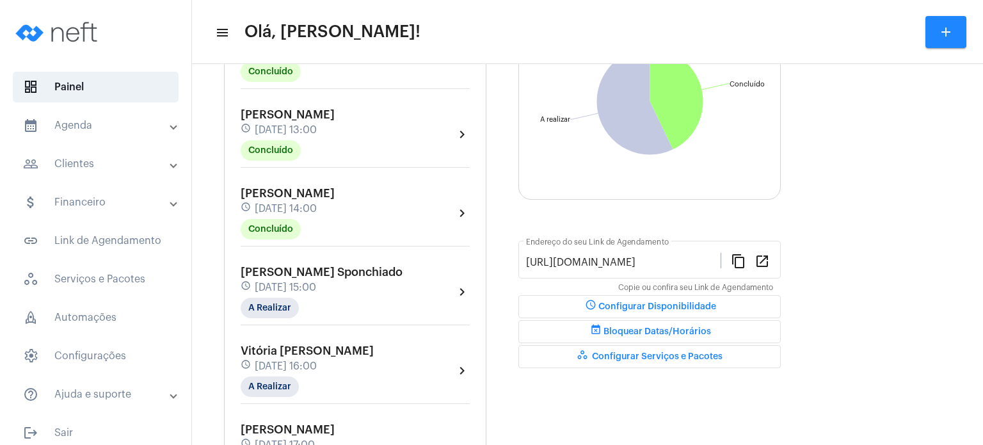
scroll to position [180, 0]
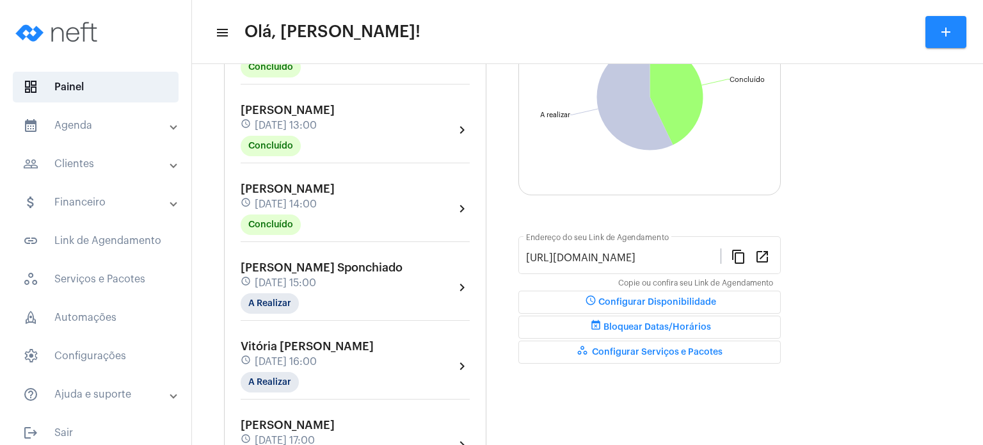
click at [336, 272] on div "[PERSON_NAME] Sponchiado schedule [DATE] 15:00 A Realizar" at bounding box center [322, 287] width 162 height 52
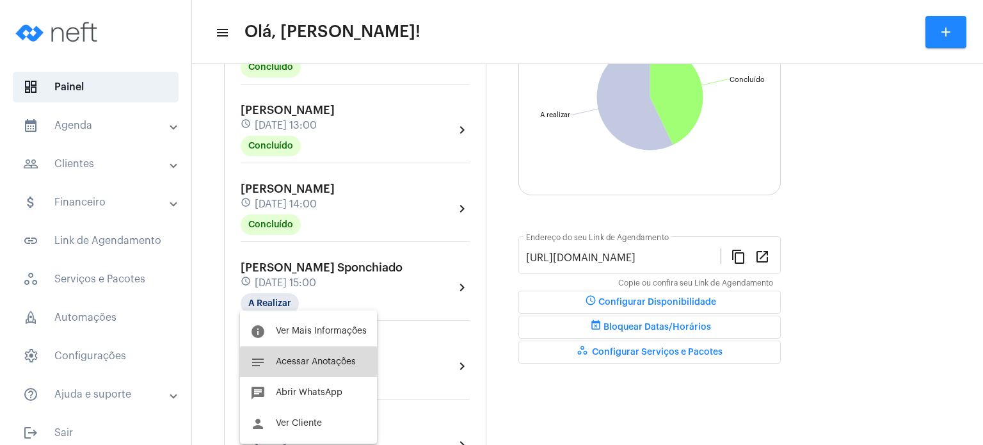
click at [317, 366] on button "notes Acessar Anotações" at bounding box center [308, 361] width 137 height 31
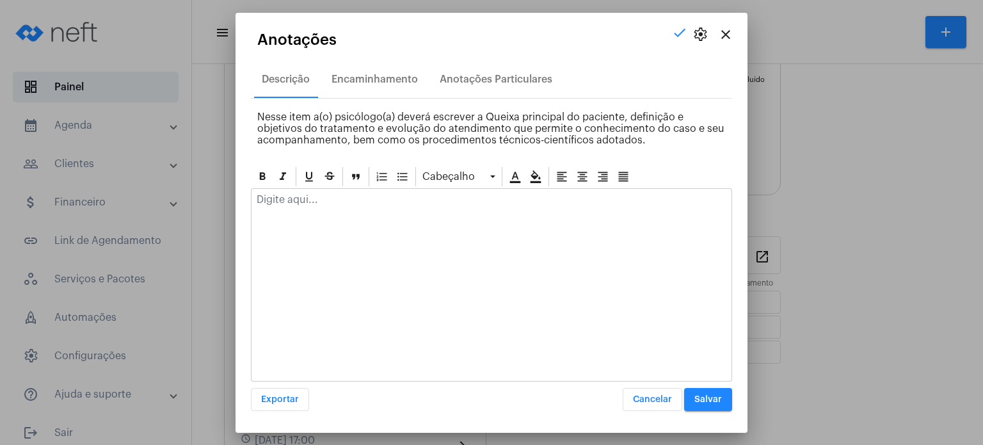
click at [374, 198] on p at bounding box center [492, 200] width 470 height 12
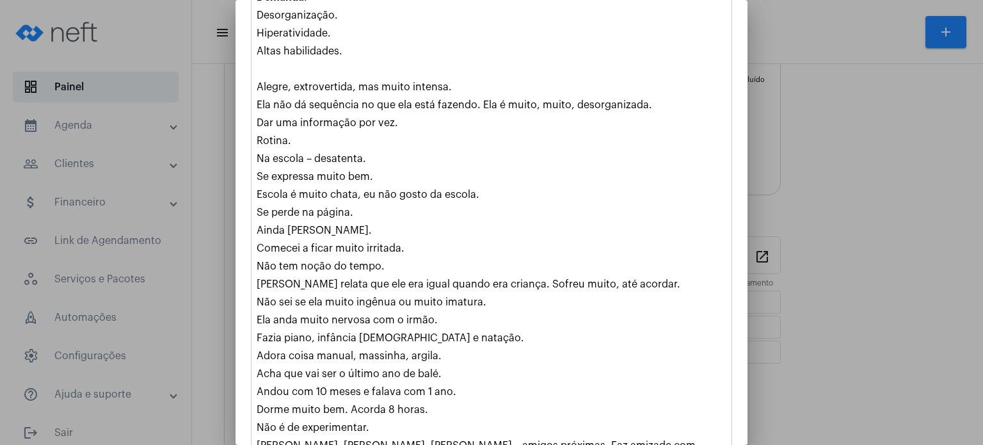
scroll to position [375, 0]
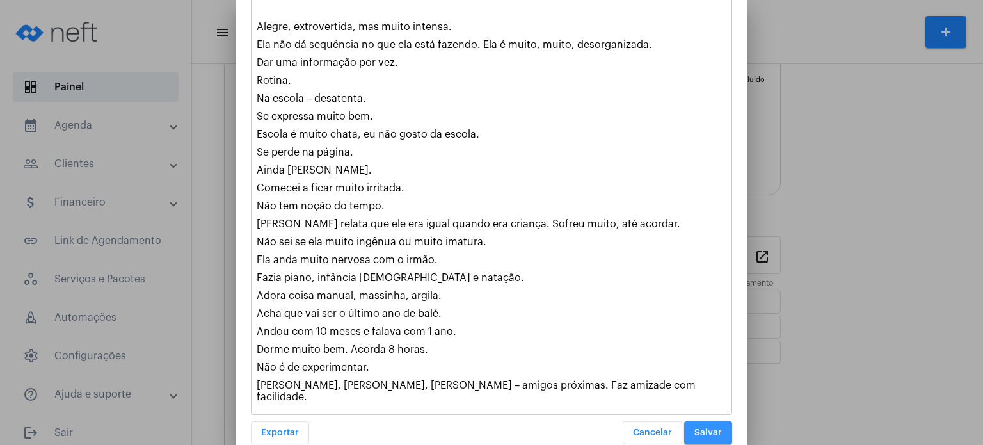
click at [703, 421] on button "Salvar" at bounding box center [708, 432] width 48 height 23
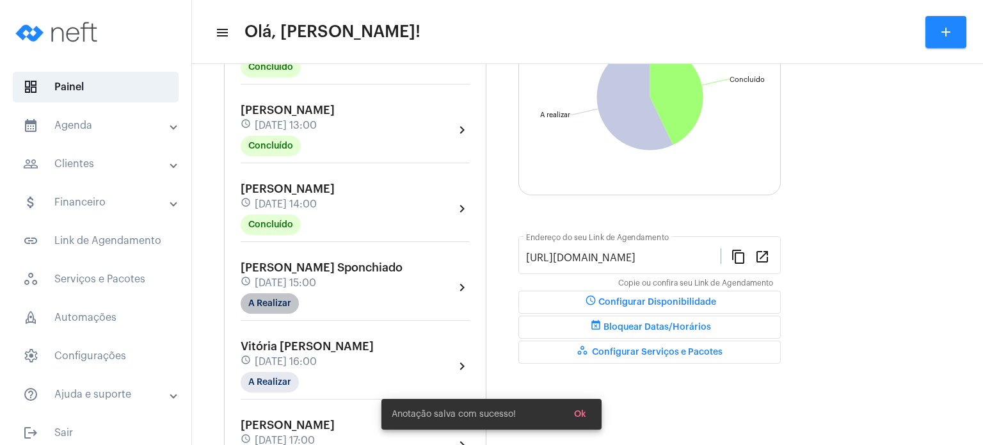
click at [284, 302] on mat-chip "A Realizar" at bounding box center [270, 303] width 58 height 20
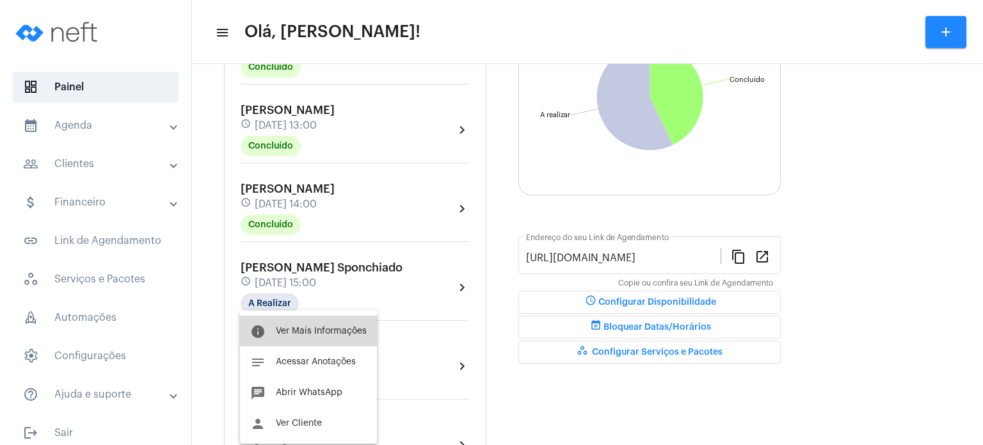
click at [289, 332] on span "Ver Mais Informações" at bounding box center [321, 330] width 91 height 9
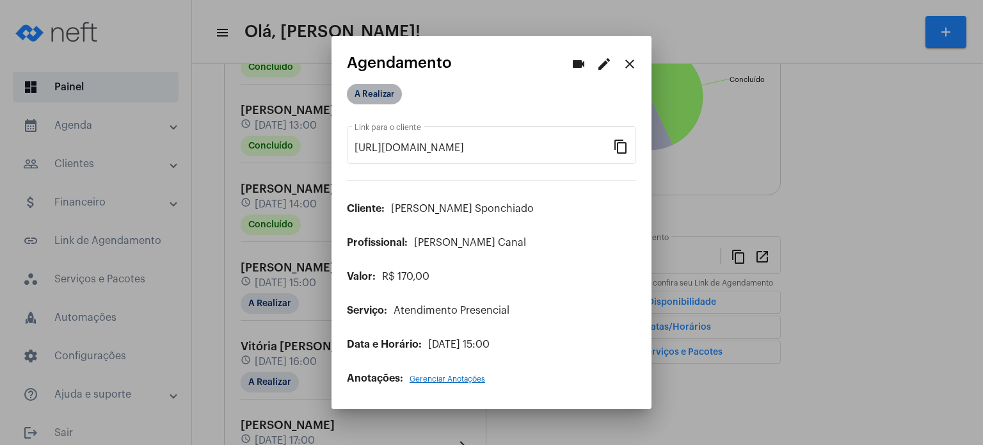
click at [373, 92] on mat-chip "A Realizar" at bounding box center [374, 94] width 55 height 20
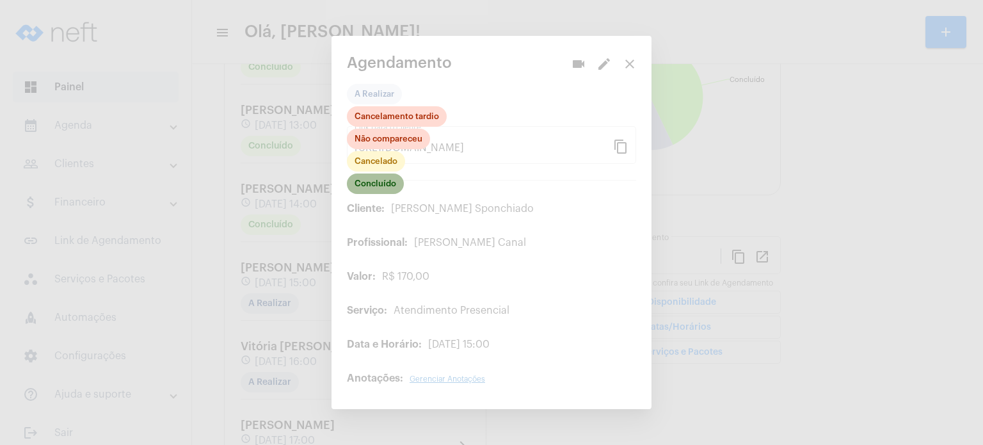
click at [392, 186] on mat-chip "Concluído" at bounding box center [375, 183] width 57 height 20
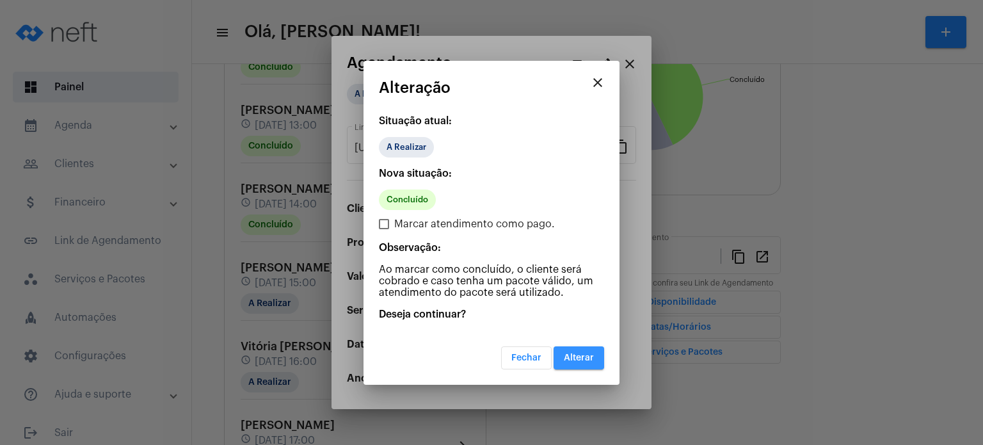
click at [584, 353] on span "Alterar" at bounding box center [579, 357] width 30 height 9
